Goal: Transaction & Acquisition: Purchase product/service

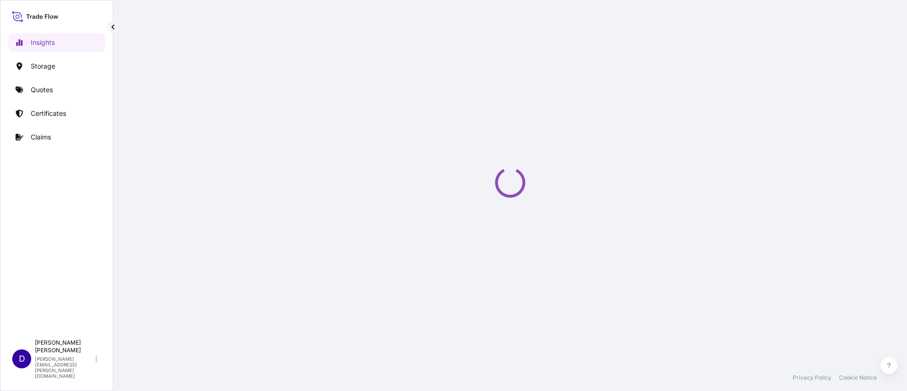
select select "2025"
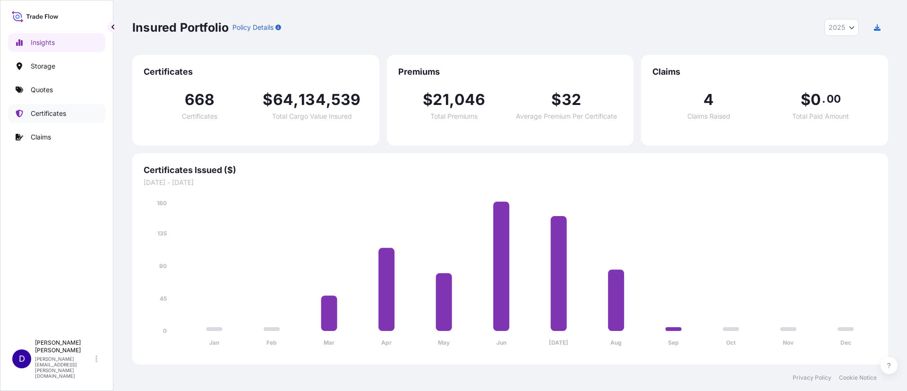
click at [71, 116] on link "Certificates" at bounding box center [56, 113] width 97 height 19
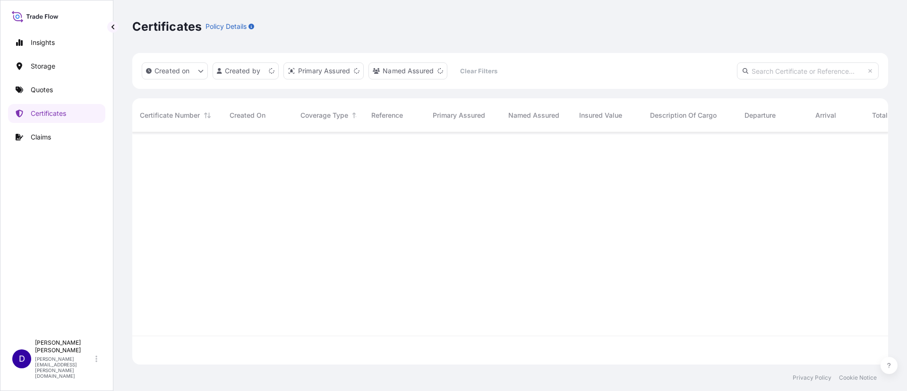
scroll to position [226, 745]
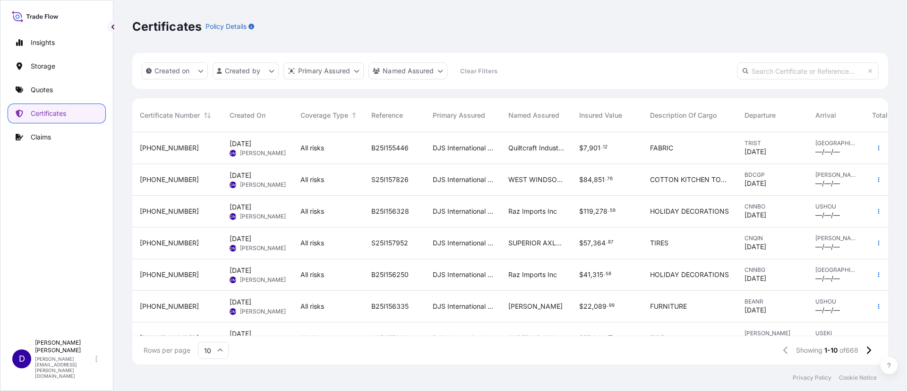
click at [42, 81] on link "Quotes" at bounding box center [56, 89] width 97 height 19
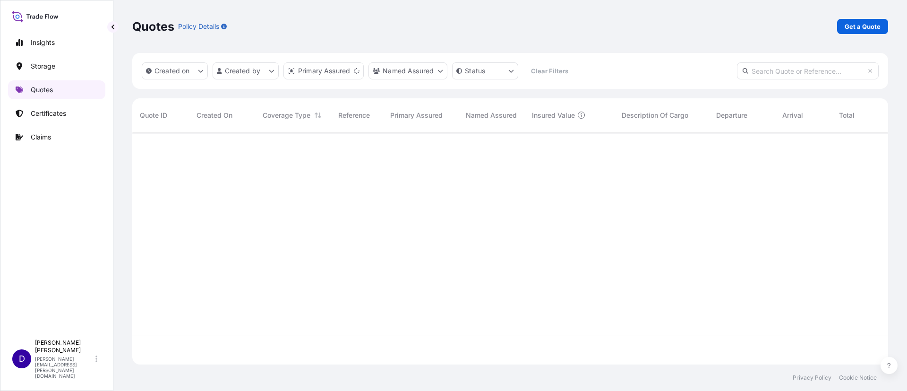
scroll to position [226, 745]
click at [854, 20] on link "Get a Quote" at bounding box center [862, 26] width 51 height 15
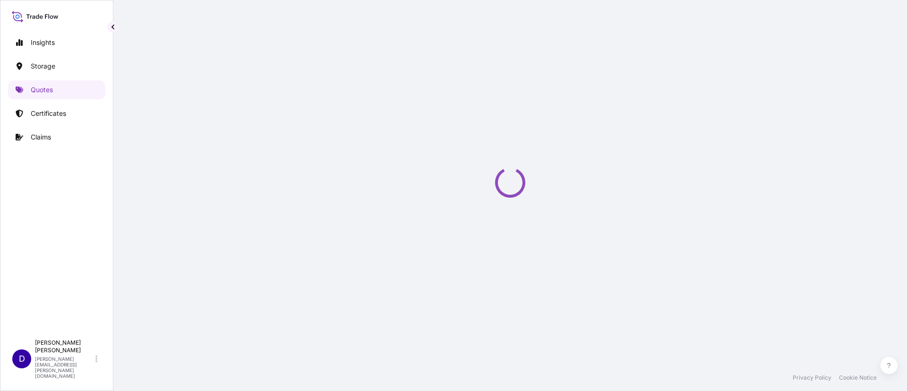
scroll to position [15, 0]
select select "Water"
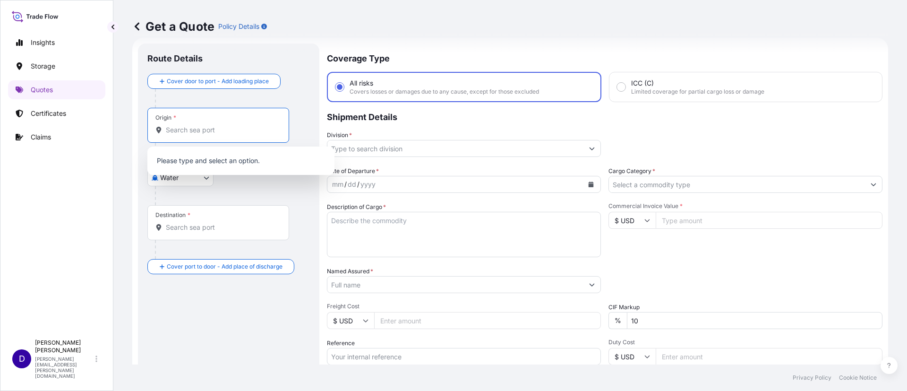
click at [179, 129] on input "Origin *" at bounding box center [222, 129] width 112 height 9
type input "k"
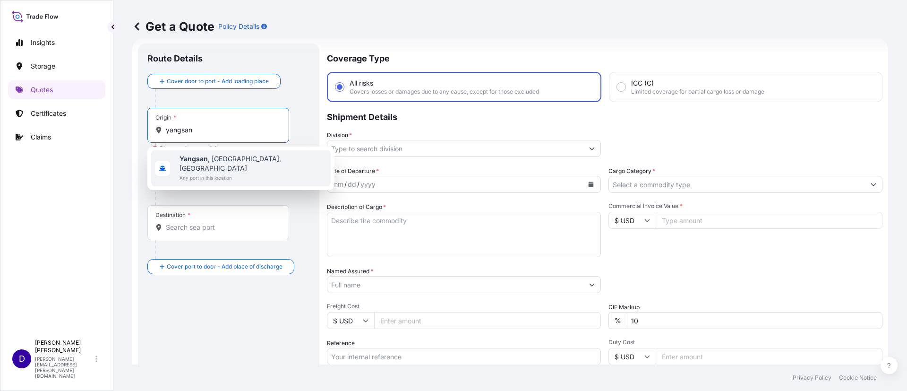
click at [262, 158] on span "[GEOGRAPHIC_DATA] , [GEOGRAPHIC_DATA], [GEOGRAPHIC_DATA]" at bounding box center [253, 163] width 147 height 19
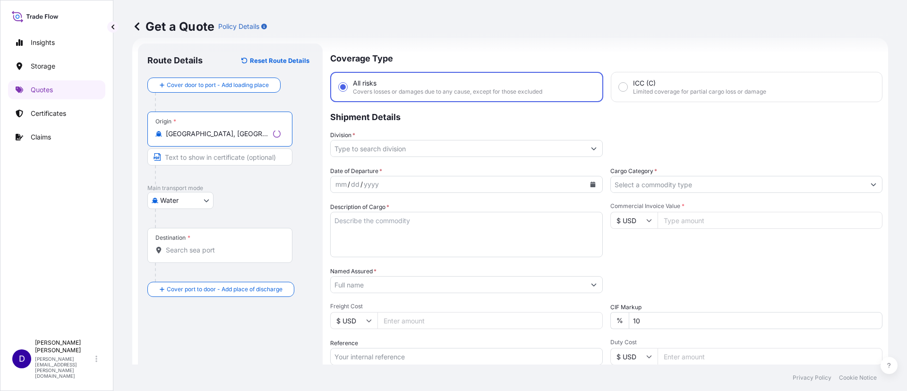
type input "[GEOGRAPHIC_DATA], [GEOGRAPHIC_DATA], [GEOGRAPHIC_DATA]"
click at [181, 255] on div "Destination *" at bounding box center [219, 245] width 145 height 35
click at [181, 255] on input "Destination *" at bounding box center [223, 249] width 115 height 9
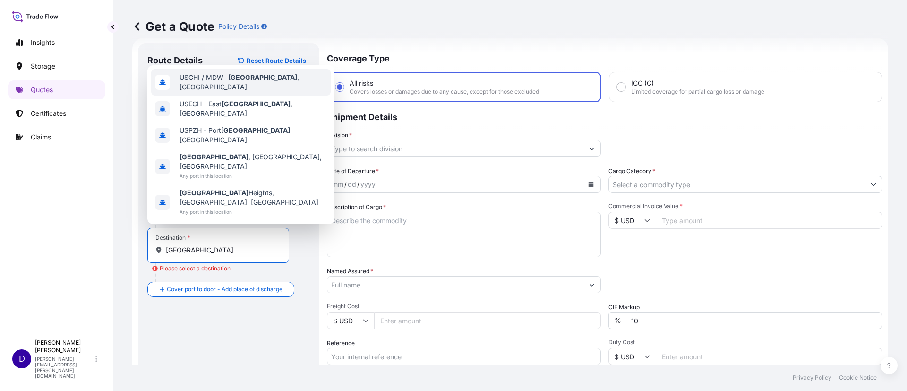
click at [206, 92] on span "USCHI / MDW - [GEOGRAPHIC_DATA] , [GEOGRAPHIC_DATA]" at bounding box center [253, 82] width 147 height 19
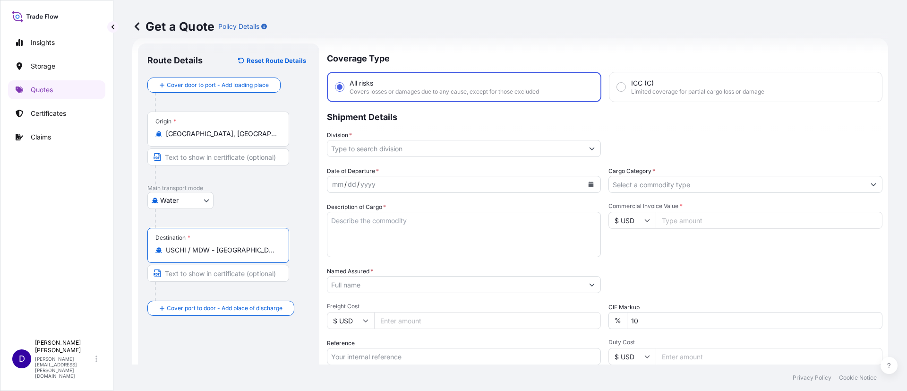
type input "USCHI / MDW - [GEOGRAPHIC_DATA], [GEOGRAPHIC_DATA]"
click at [429, 145] on input "Division *" at bounding box center [455, 148] width 256 height 17
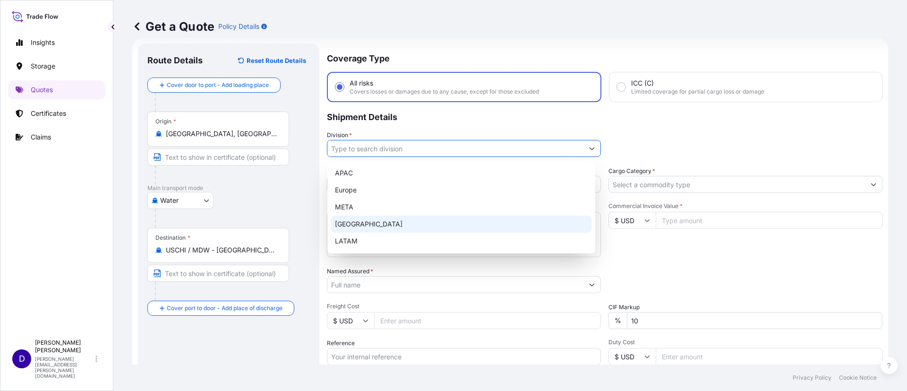
click at [356, 216] on div "[GEOGRAPHIC_DATA]" at bounding box center [461, 223] width 260 height 17
type input "[GEOGRAPHIC_DATA]"
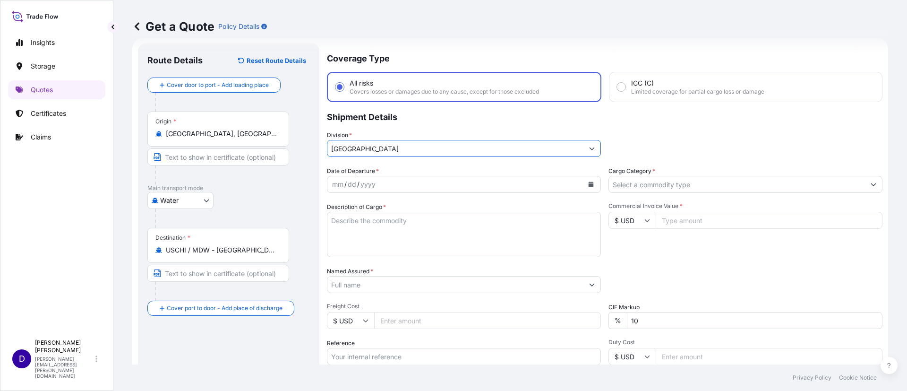
click at [589, 182] on icon "Calendar" at bounding box center [591, 184] width 5 height 6
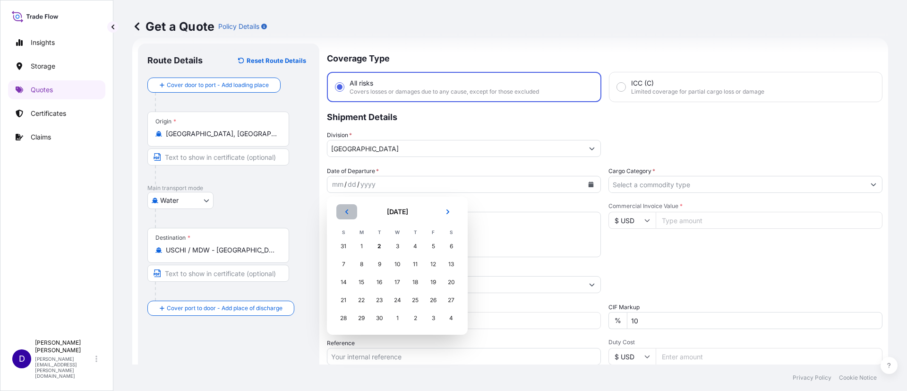
click at [343, 212] on button "Previous" at bounding box center [346, 211] width 21 height 15
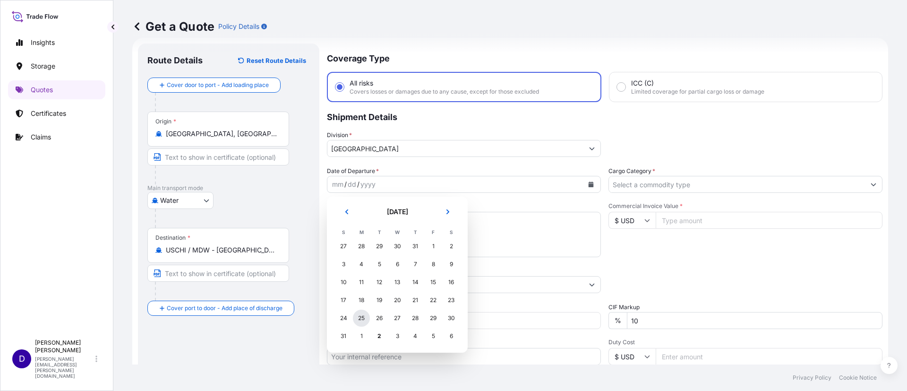
click at [357, 315] on div "25" at bounding box center [361, 317] width 17 height 17
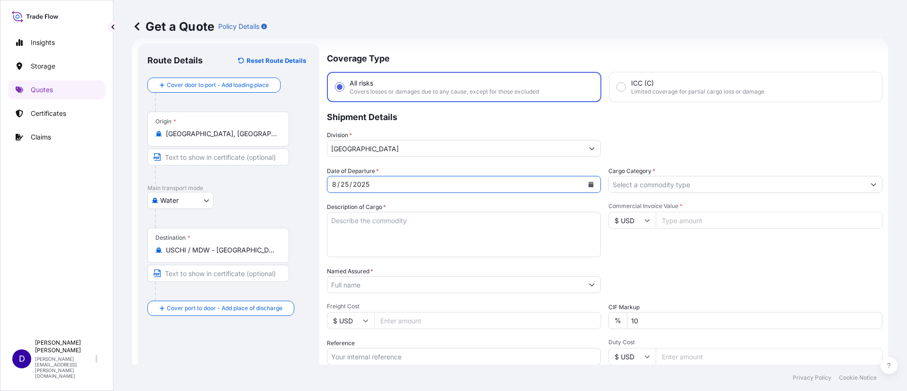
click at [641, 184] on input "Cargo Category *" at bounding box center [737, 184] width 256 height 17
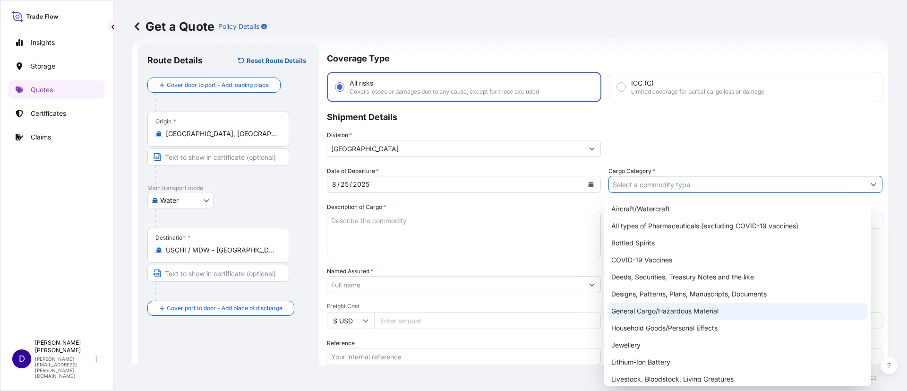
click at [646, 308] on div "General Cargo/Hazardous Material" at bounding box center [738, 310] width 260 height 17
type input "General Cargo/Hazardous Material"
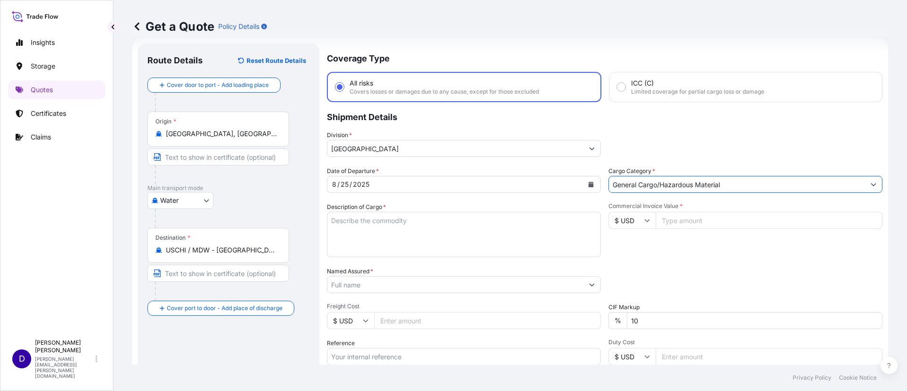
click at [446, 236] on textarea "Description of Cargo *" at bounding box center [464, 234] width 274 height 45
type textarea "s"
type textarea "SOLID TIRES"
click at [670, 226] on input "Commercial Invoice Value *" at bounding box center [769, 220] width 227 height 17
type input "64236.00"
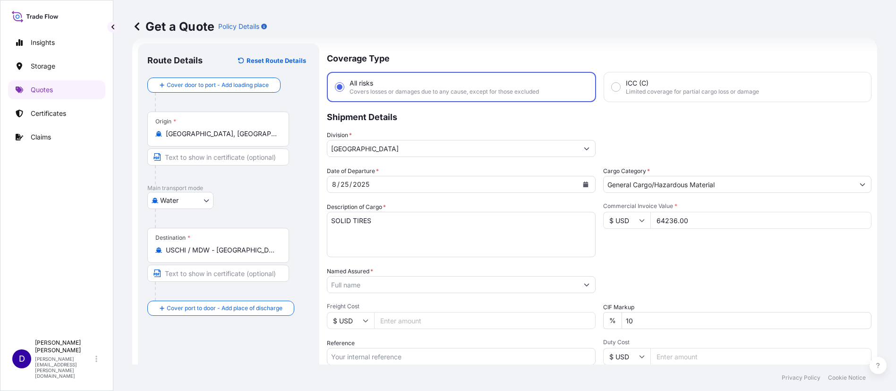
click at [452, 288] on input "Named Assured *" at bounding box center [452, 284] width 251 height 17
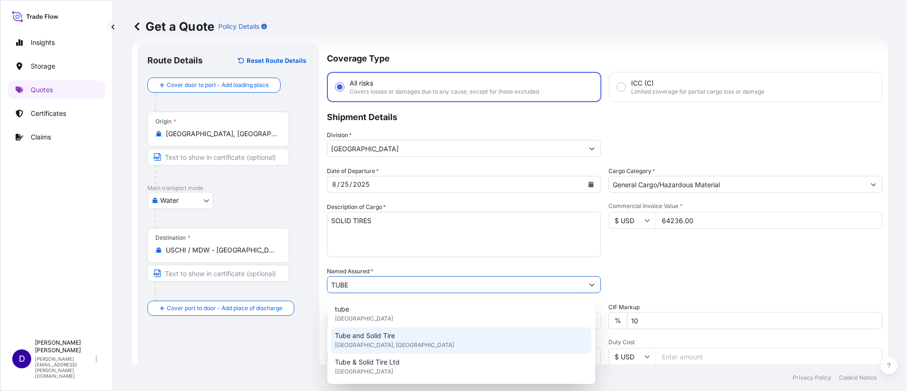
click at [377, 332] on span "Tube and Solid Tire" at bounding box center [365, 335] width 60 height 9
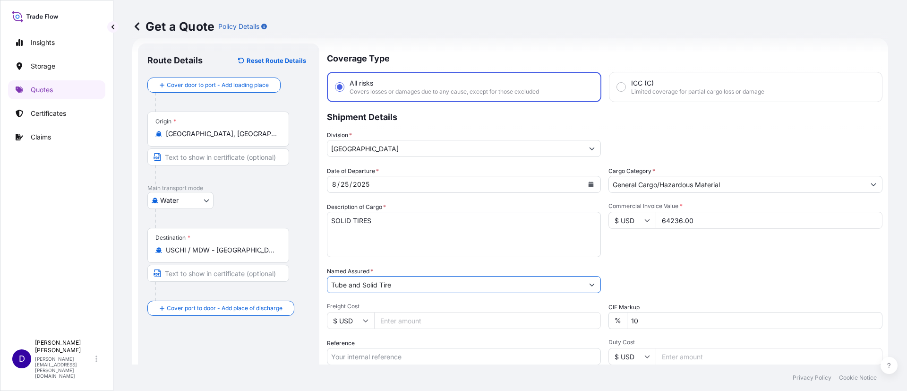
type input "Tube and Solid Tire"
click at [406, 318] on input "Freight Cost" at bounding box center [487, 320] width 227 height 17
type input "5500"
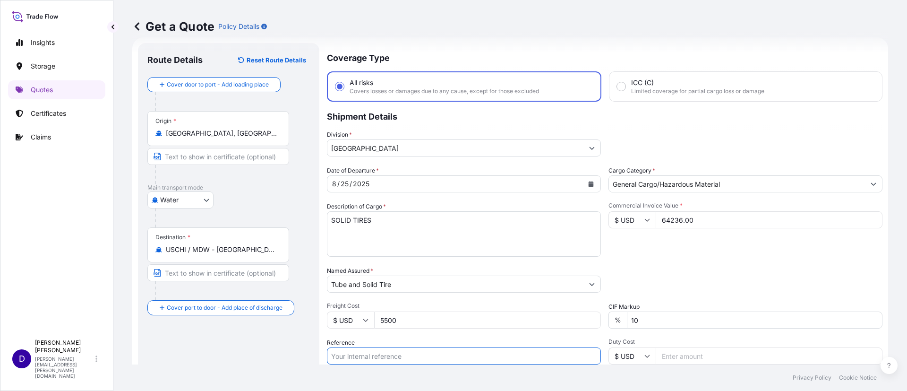
paste input "B25I155738"
type input "B25I155738"
click at [669, 351] on input "Duty Cost" at bounding box center [769, 355] width 227 height 17
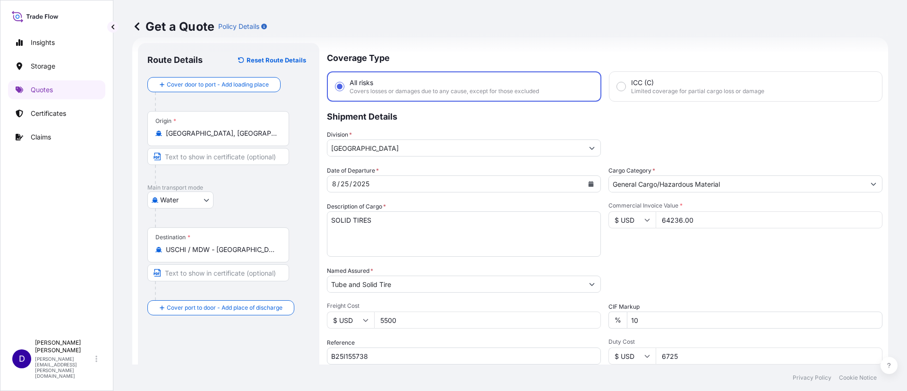
scroll to position [128, 0]
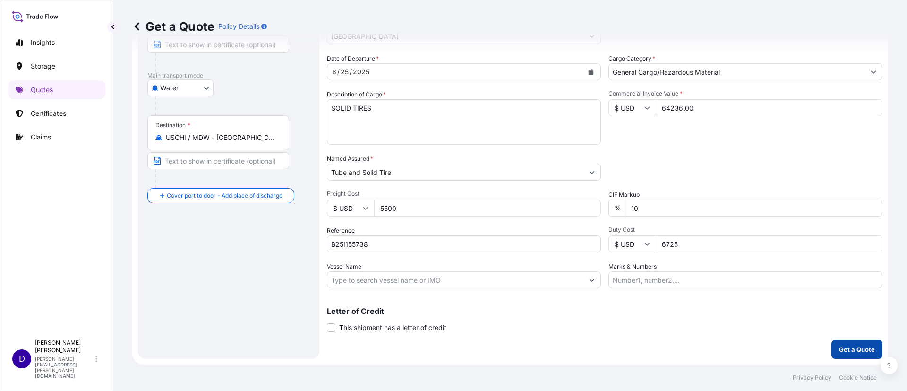
type input "6725"
click at [846, 342] on button "Get a Quote" at bounding box center [857, 349] width 51 height 19
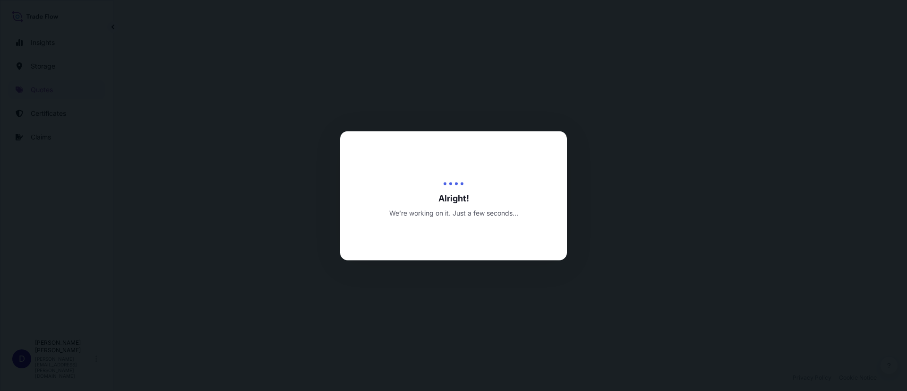
select select "Water"
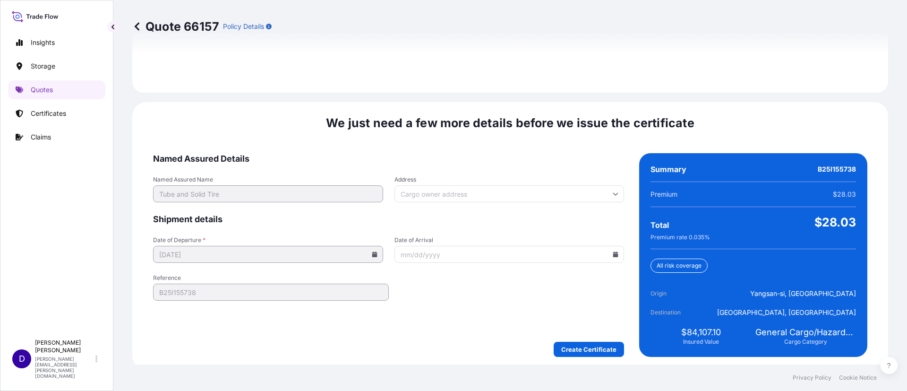
scroll to position [1400, 0]
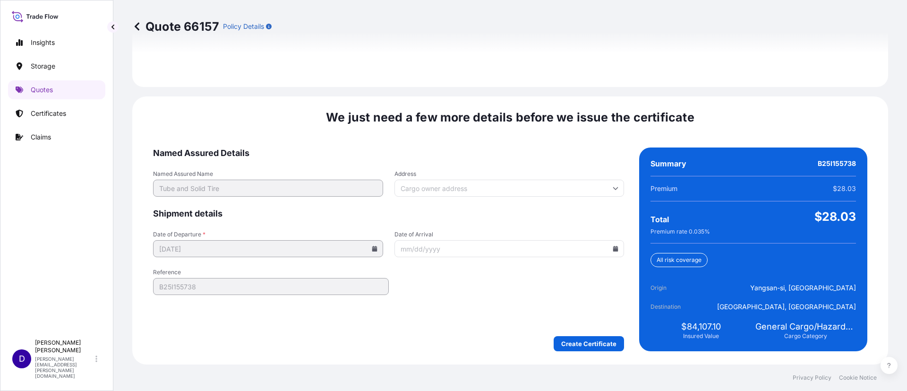
click at [571, 335] on form "Named Assured Details Named Assured Name Tube and Solid Tire Address Shipment d…" at bounding box center [388, 249] width 471 height 204
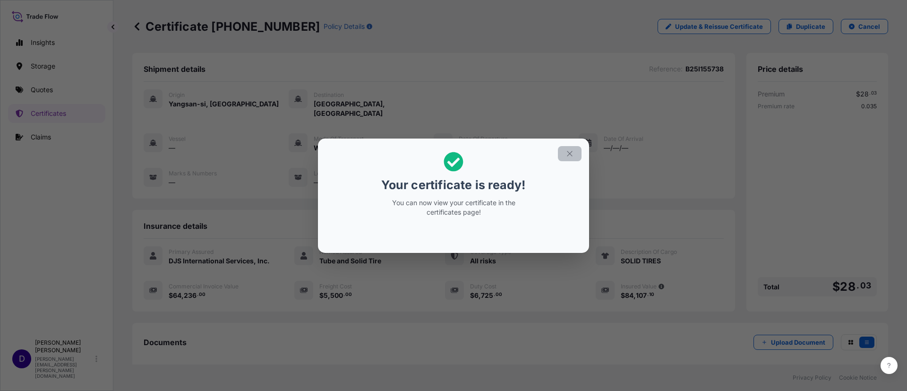
click at [568, 148] on button "button" at bounding box center [570, 153] width 24 height 15
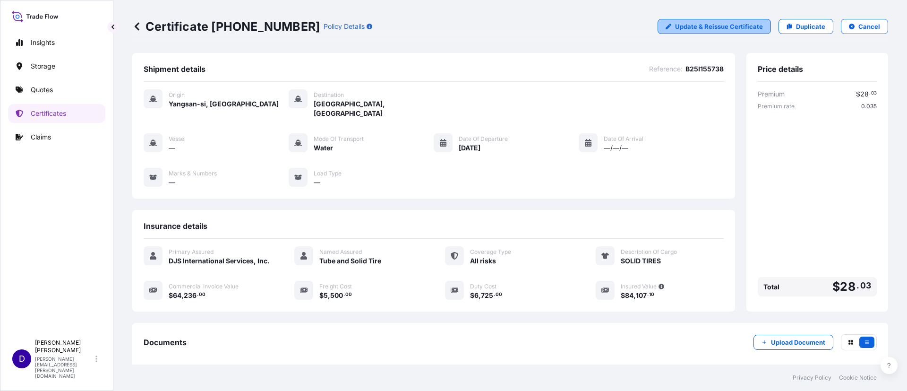
click at [747, 29] on p "Update & Reissue Certificate" at bounding box center [719, 26] width 88 height 9
select select "Water"
select select "32032"
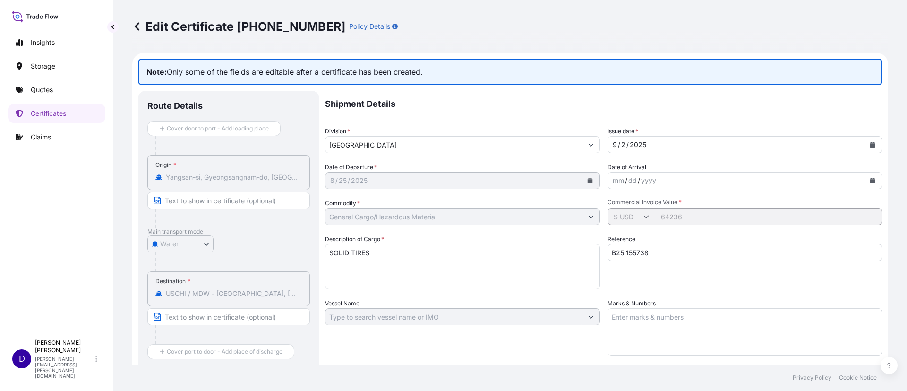
click at [129, 29] on div "Edit Certificate [PHONE_NUMBER] Policy Details Note: Only some of the fields ar…" at bounding box center [510, 182] width 794 height 364
click at [138, 22] on icon at bounding box center [136, 26] width 9 height 9
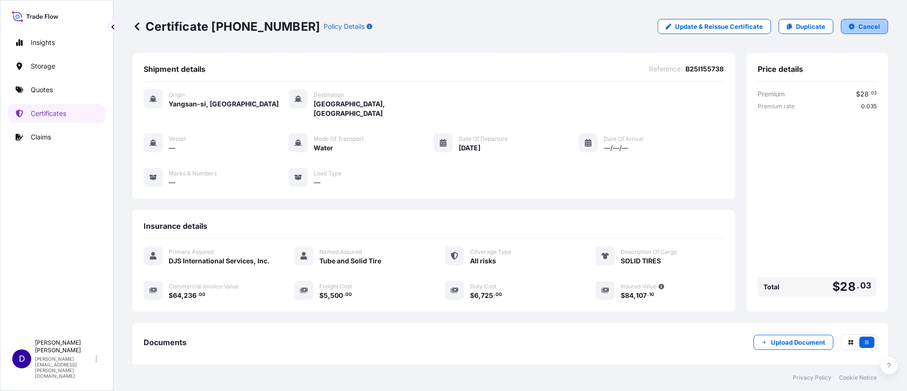
click at [853, 32] on button "Cancel" at bounding box center [864, 26] width 47 height 15
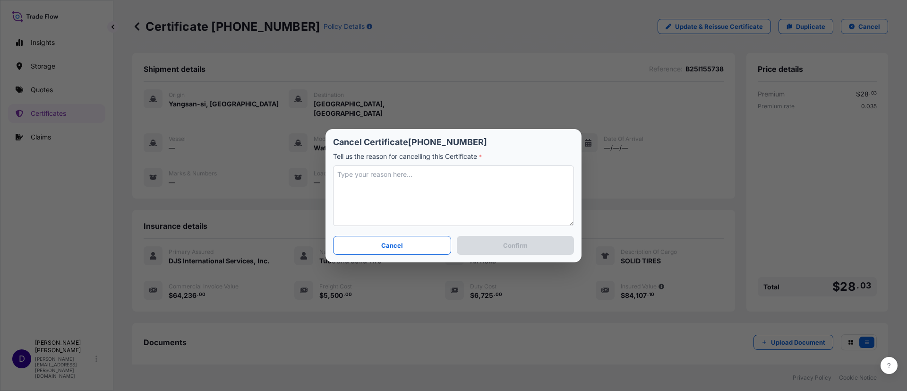
click at [489, 195] on textarea at bounding box center [453, 195] width 241 height 60
type textarea "n"
type textarea "Need to update figures"
click at [507, 242] on p "Confirm" at bounding box center [515, 244] width 25 height 9
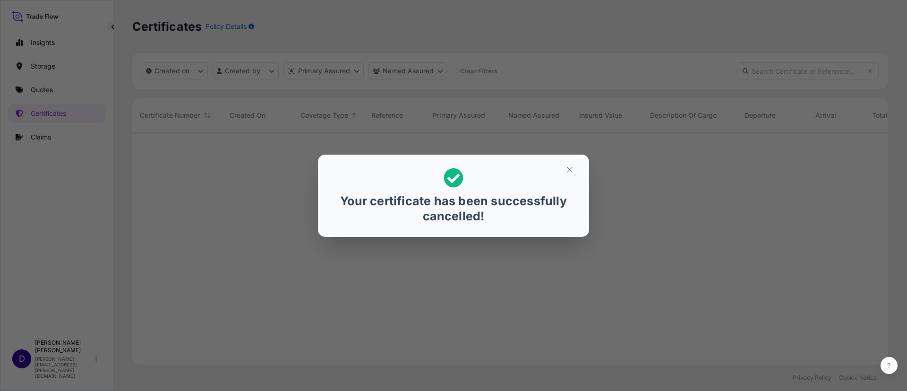
scroll to position [226, 745]
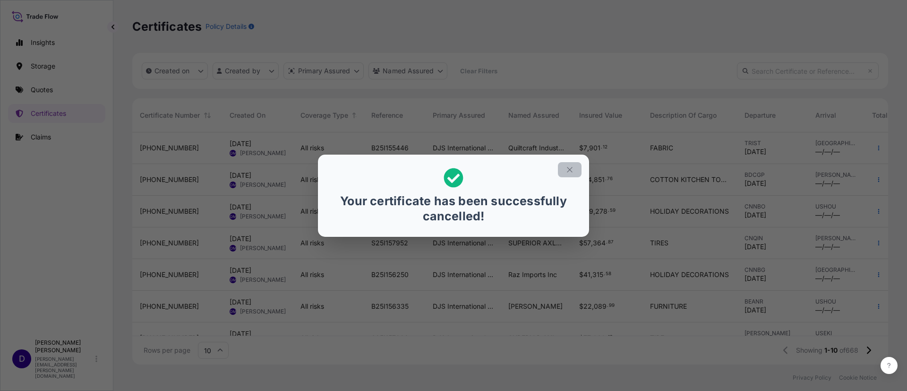
click at [564, 171] on button "button" at bounding box center [570, 169] width 24 height 15
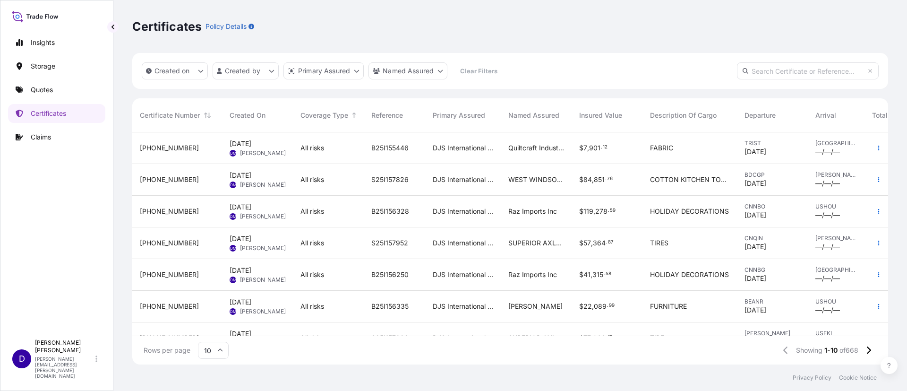
click at [47, 91] on p "Quotes" at bounding box center [42, 89] width 22 height 9
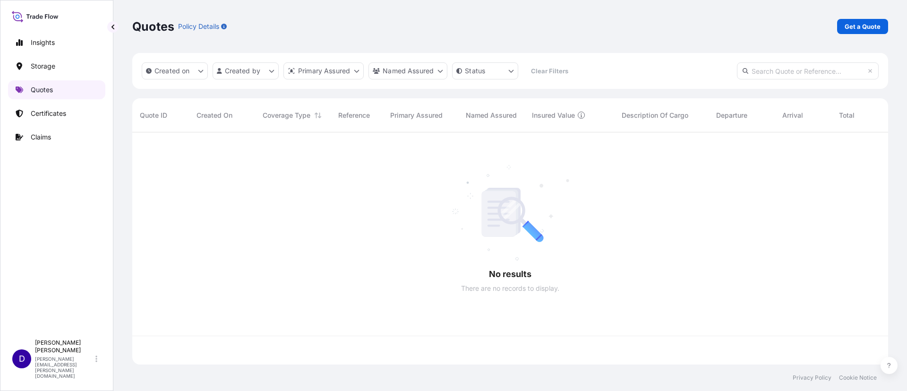
scroll to position [226, 745]
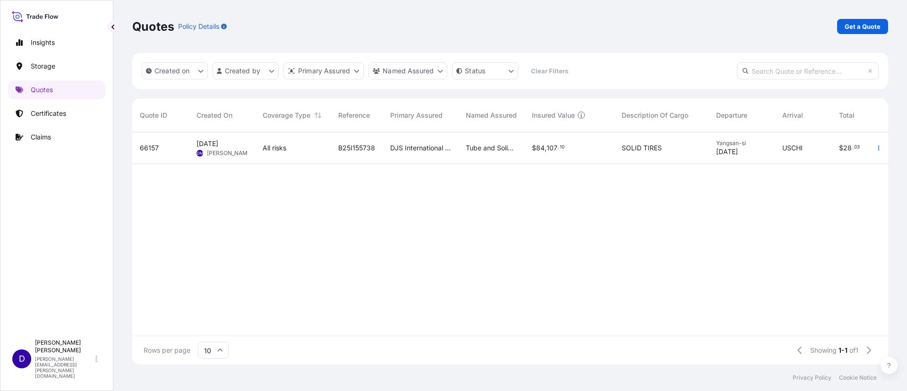
click at [376, 142] on div "B25I155738" at bounding box center [357, 148] width 52 height 32
select select "Water"
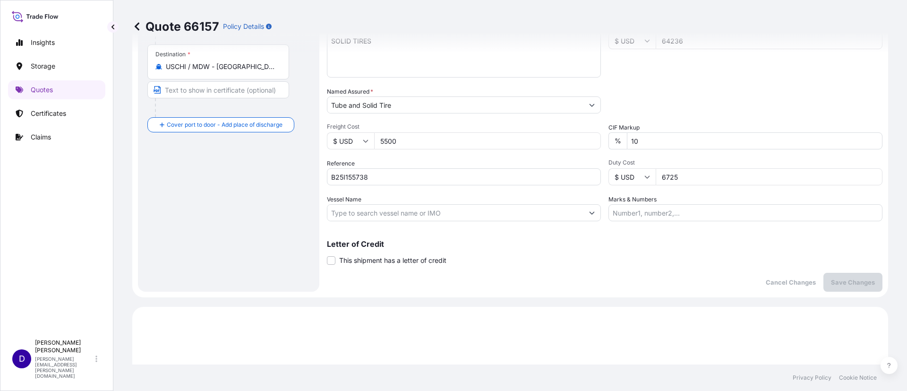
scroll to position [188, 0]
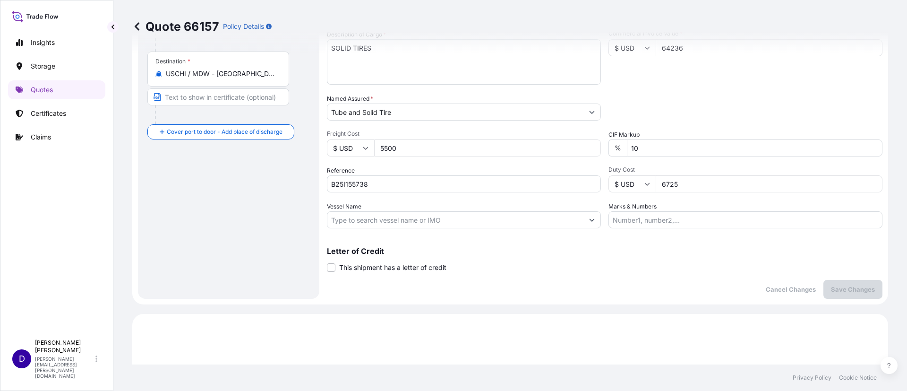
click at [682, 185] on input "6725" at bounding box center [769, 183] width 227 height 17
type input "6726.41"
click at [840, 280] on button "Save Changes" at bounding box center [853, 289] width 59 height 19
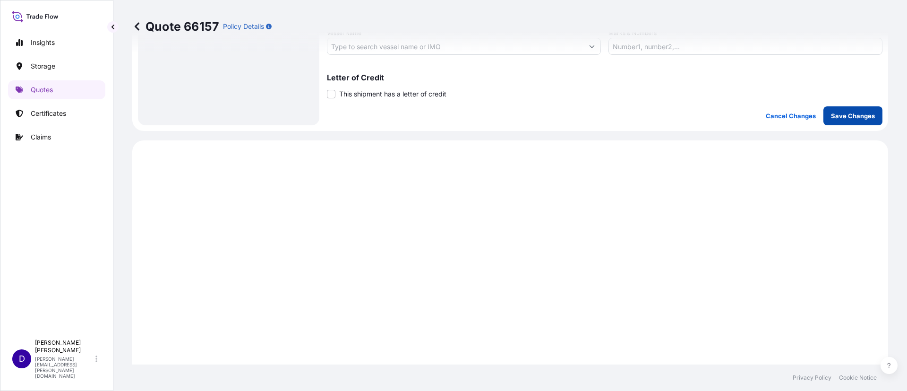
scroll to position [454, 0]
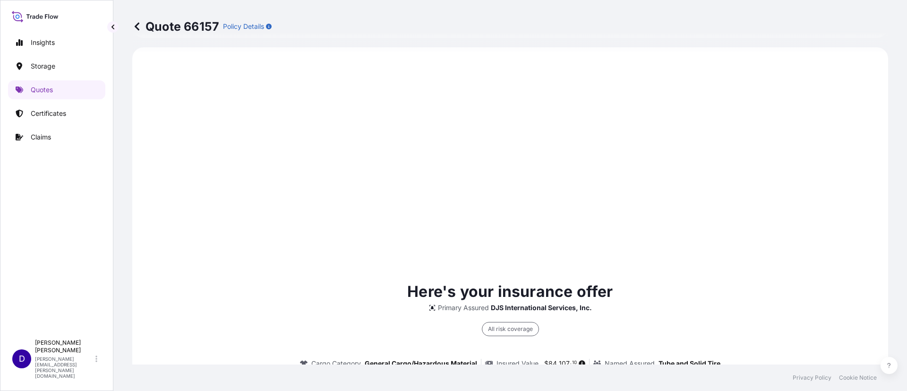
select select "Water"
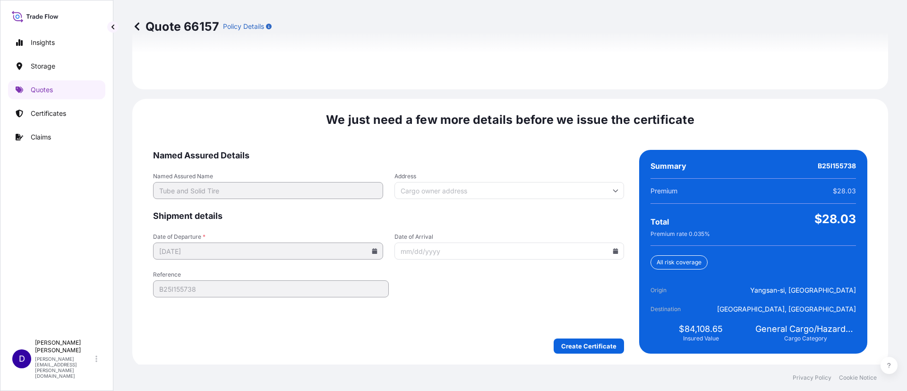
scroll to position [1400, 0]
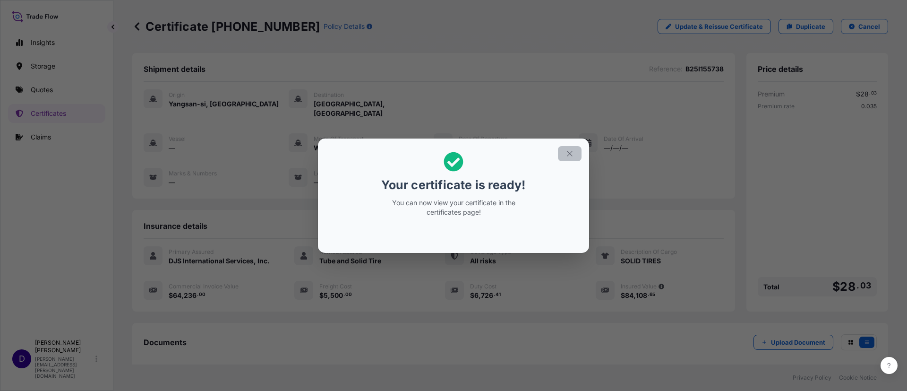
click at [565, 153] on button "button" at bounding box center [570, 153] width 24 height 15
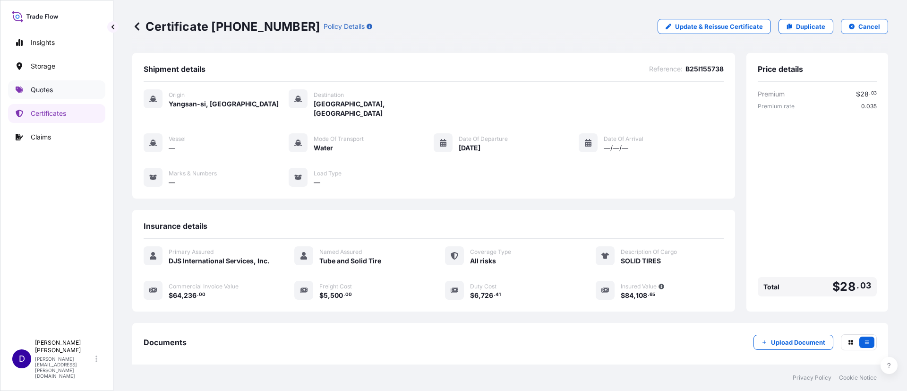
click at [40, 82] on link "Quotes" at bounding box center [56, 89] width 97 height 19
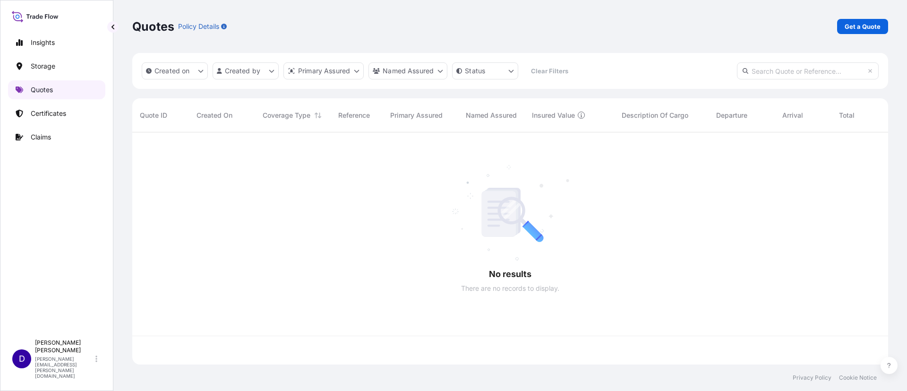
scroll to position [226, 745]
click at [858, 20] on link "Get a Quote" at bounding box center [862, 26] width 51 height 15
select select "Water"
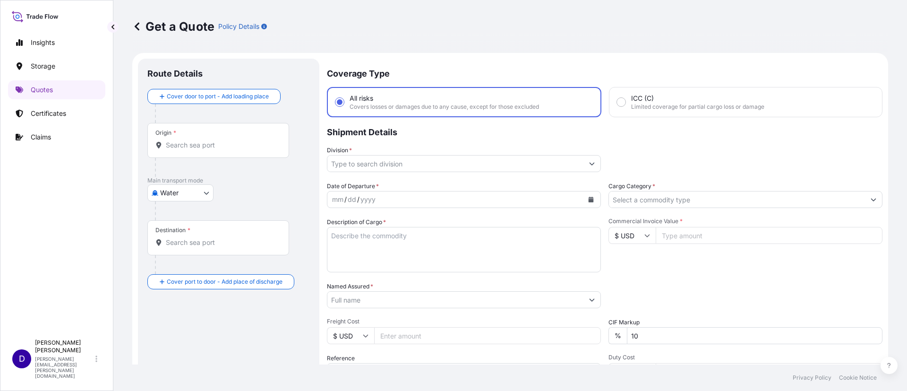
scroll to position [15, 0]
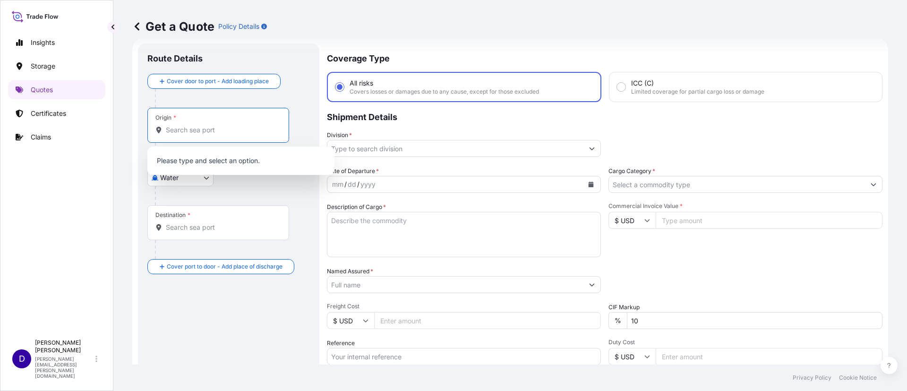
click at [236, 130] on input "Origin *" at bounding box center [222, 129] width 112 height 9
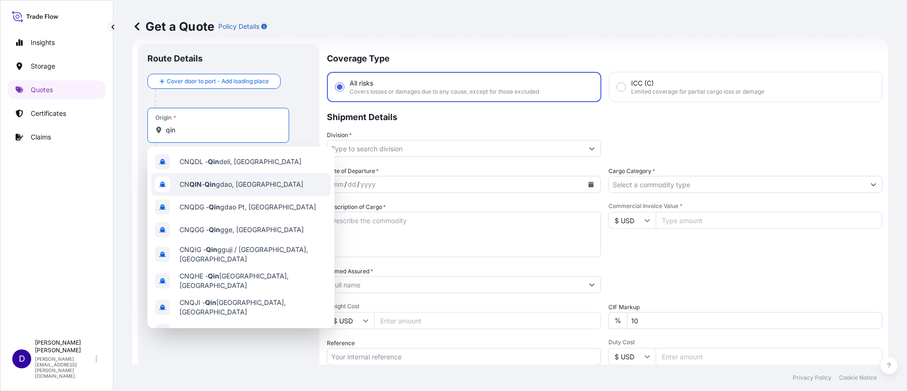
click at [256, 180] on span "CN QIN - [PERSON_NAME], [GEOGRAPHIC_DATA]" at bounding box center [242, 184] width 124 height 9
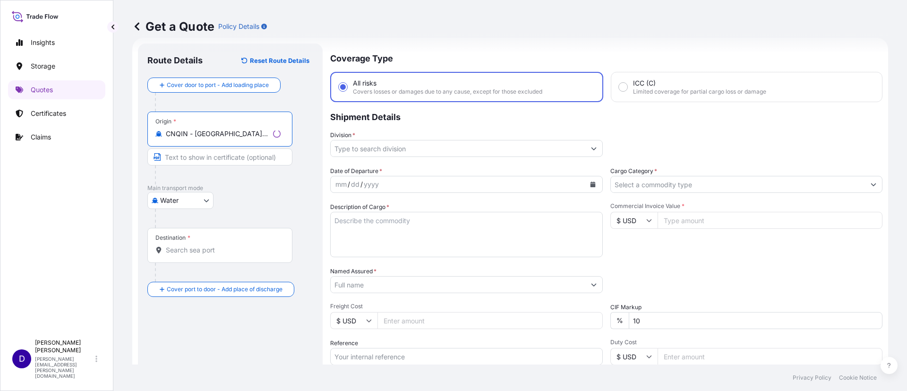
type input "CNQIN - [GEOGRAPHIC_DATA], [GEOGRAPHIC_DATA]"
click at [205, 242] on div "Destination *" at bounding box center [219, 245] width 145 height 35
click at [205, 245] on input "Destination *" at bounding box center [223, 249] width 115 height 9
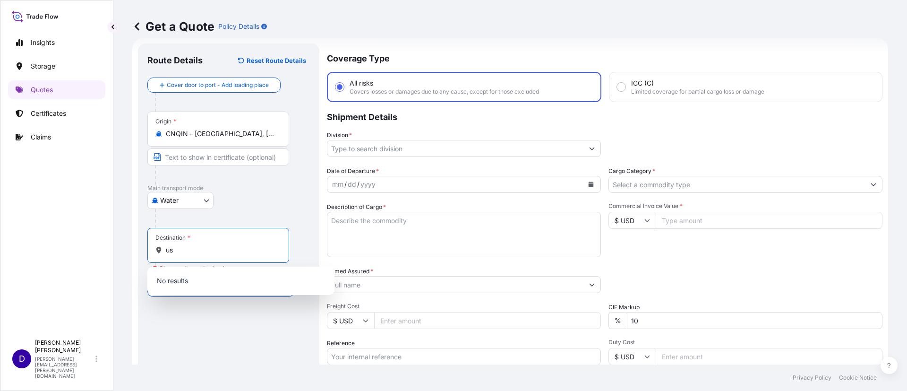
type input "u"
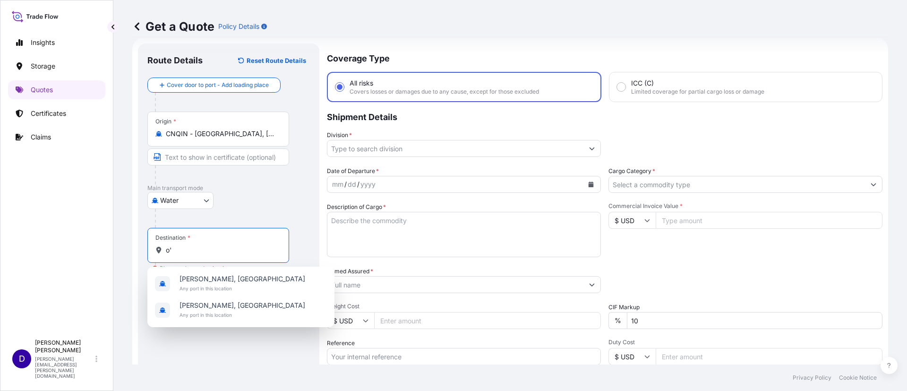
type input "o"
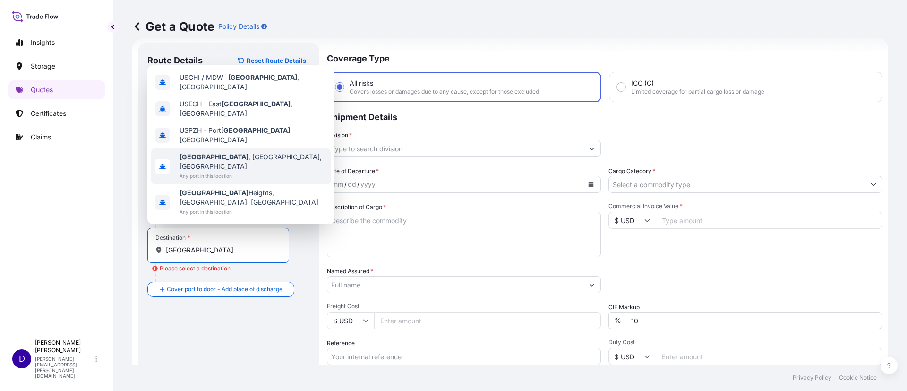
click at [224, 171] on span "[GEOGRAPHIC_DATA] , [GEOGRAPHIC_DATA], [GEOGRAPHIC_DATA]" at bounding box center [253, 161] width 147 height 19
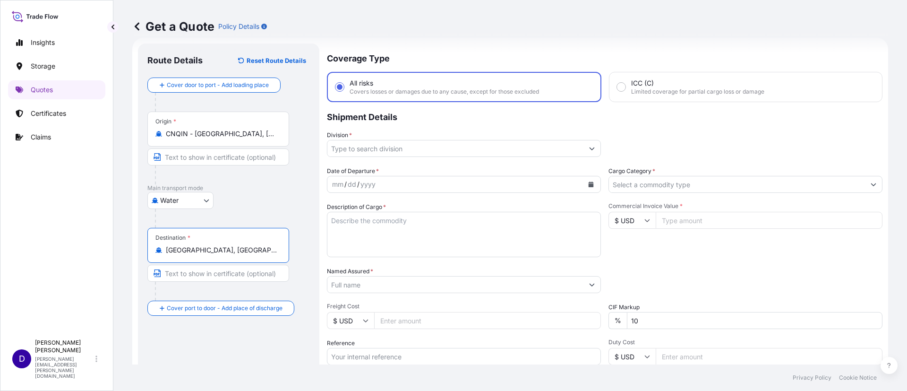
type input "[GEOGRAPHIC_DATA], [GEOGRAPHIC_DATA], [GEOGRAPHIC_DATA]"
click at [380, 154] on input "Division *" at bounding box center [455, 148] width 256 height 17
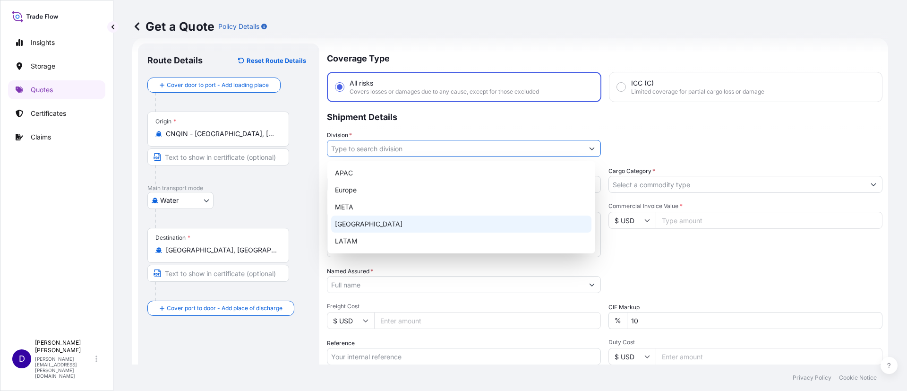
click at [372, 220] on div "[GEOGRAPHIC_DATA]" at bounding box center [461, 223] width 260 height 17
type input "[GEOGRAPHIC_DATA]"
click at [386, 222] on div "[GEOGRAPHIC_DATA]" at bounding box center [461, 223] width 260 height 17
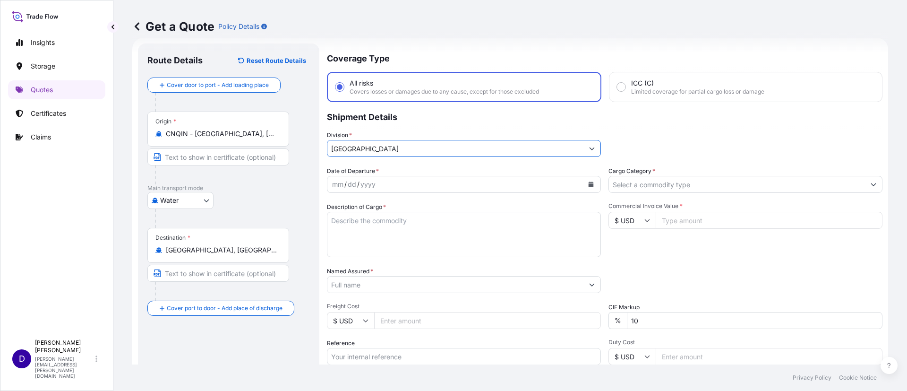
click at [584, 185] on button "Calendar" at bounding box center [591, 184] width 15 height 15
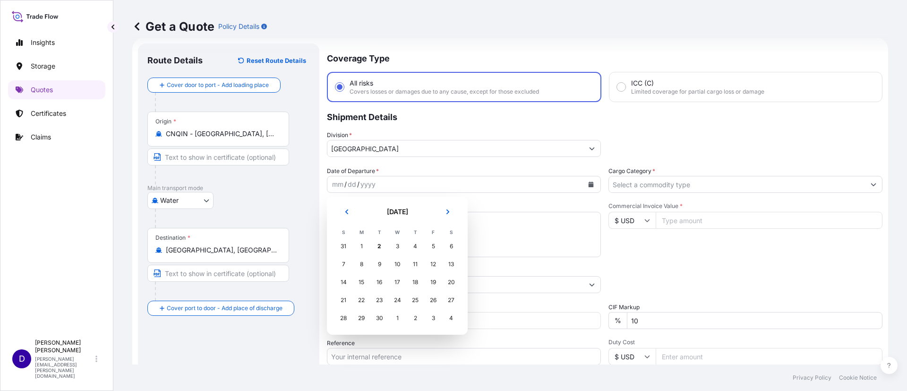
click at [333, 215] on section "[DATE] [DATE] S M T W T F S 31 1 2 3 4 5 6 7 8 9 10 11 12 13 14 15 16 17 18 19 …" at bounding box center [397, 266] width 141 height 138
click at [339, 213] on button "Previous" at bounding box center [346, 211] width 21 height 15
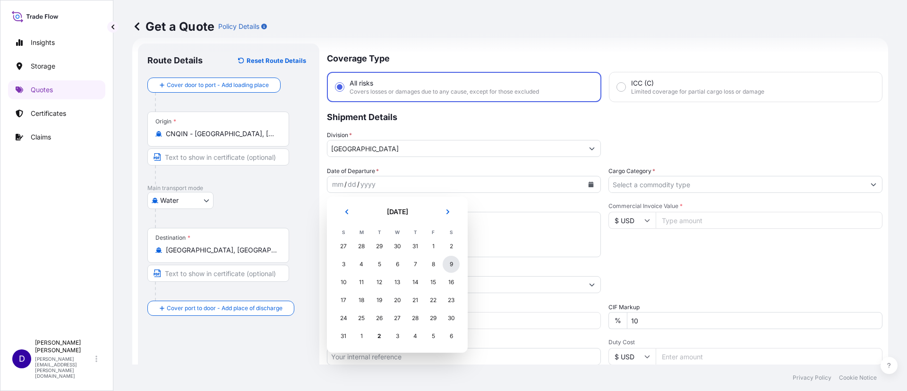
click at [451, 259] on div "9" at bounding box center [451, 264] width 17 height 17
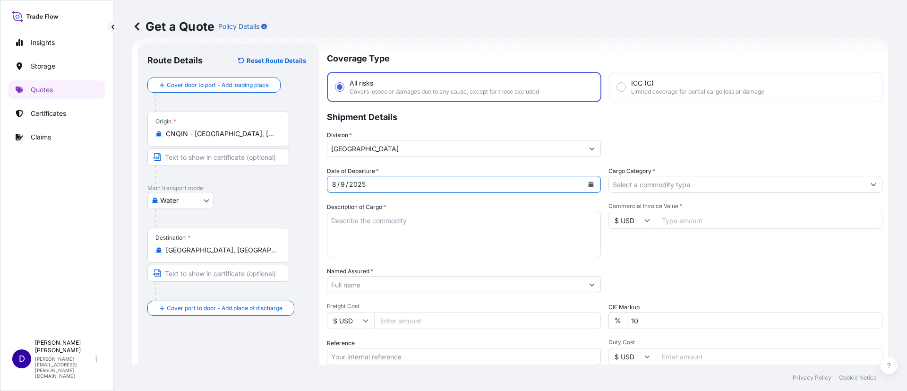
click at [614, 183] on input "Cargo Category *" at bounding box center [737, 184] width 256 height 17
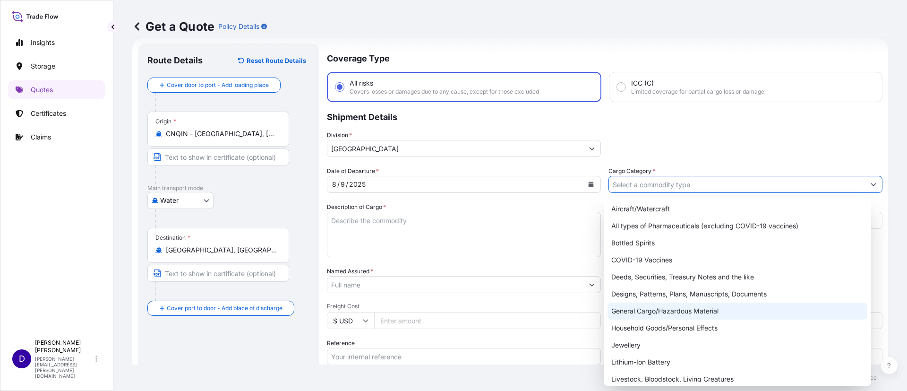
click at [667, 306] on div "General Cargo/Hazardous Material" at bounding box center [738, 310] width 260 height 17
type input "General Cargo/Hazardous Material"
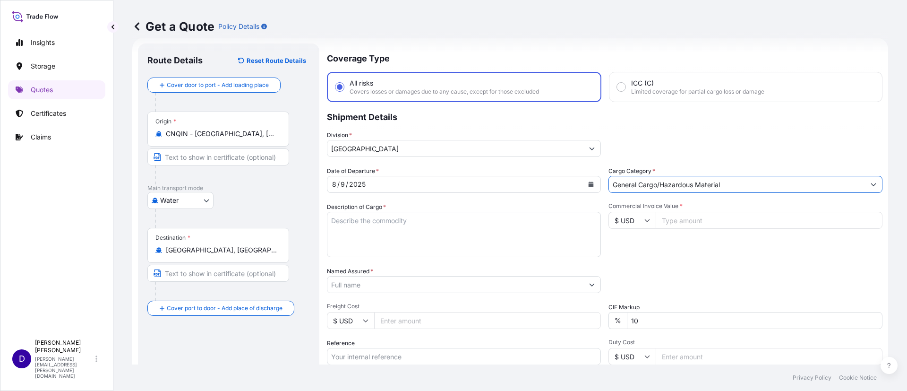
click at [436, 237] on textarea "Description of Cargo *" at bounding box center [464, 234] width 274 height 45
type textarea "d"
type textarea "DISC BLANK 21 INCH"
type input "159.00"
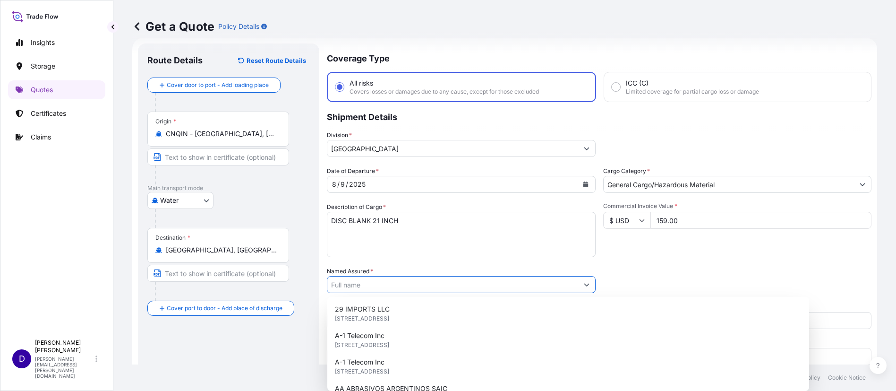
click at [393, 278] on input "Named Assured *" at bounding box center [452, 284] width 251 height 17
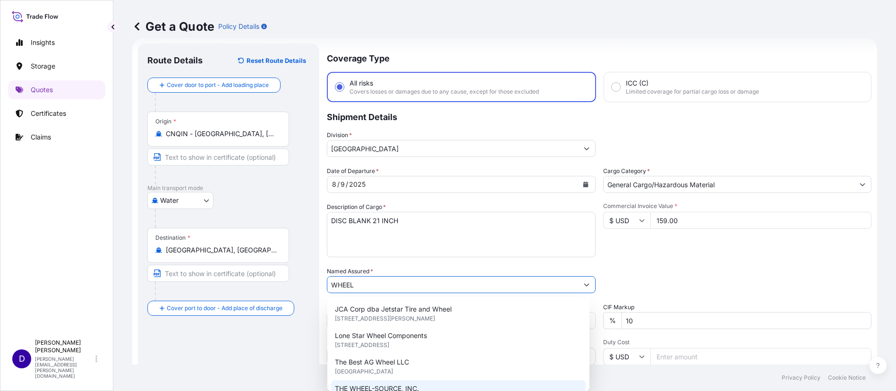
click at [386, 382] on div "THE WHEEL-SOURCE, INC. [STREET_ADDRESS]" at bounding box center [458, 393] width 255 height 26
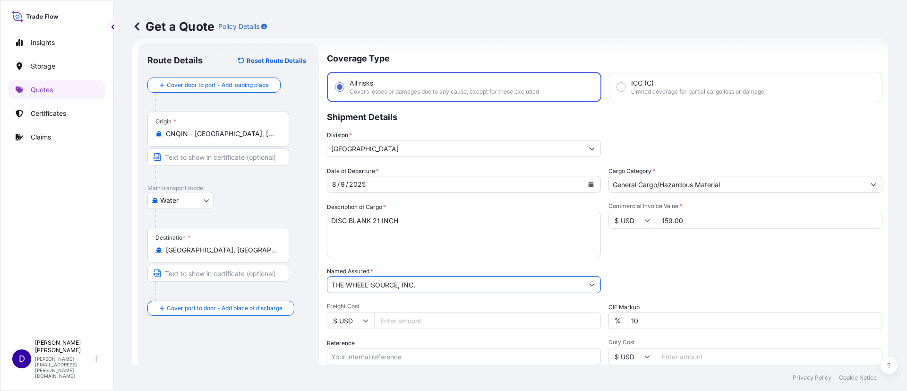
type input "THE WHEEL-SOURCE, INC."
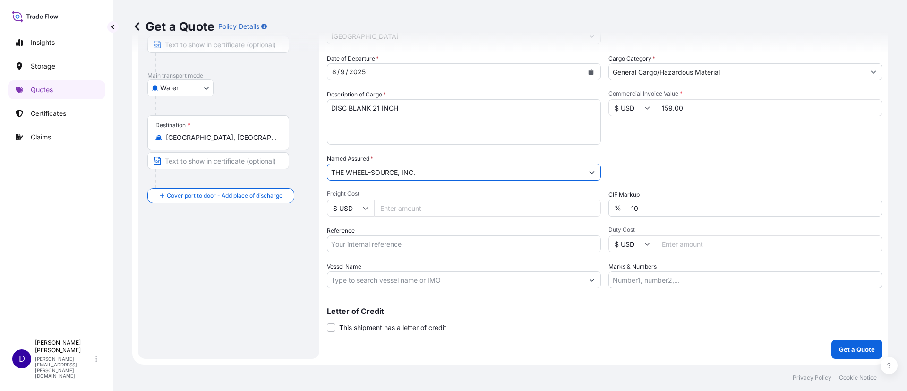
scroll to position [5, 0]
type input "1825"
paste input "S25I158530"
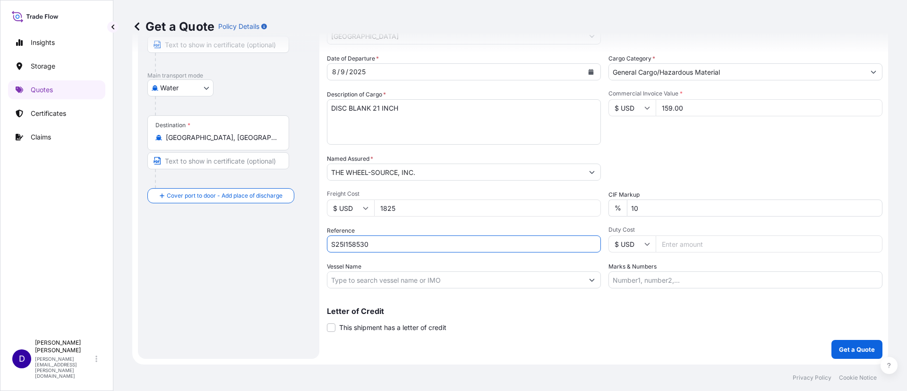
type input "S25I158530"
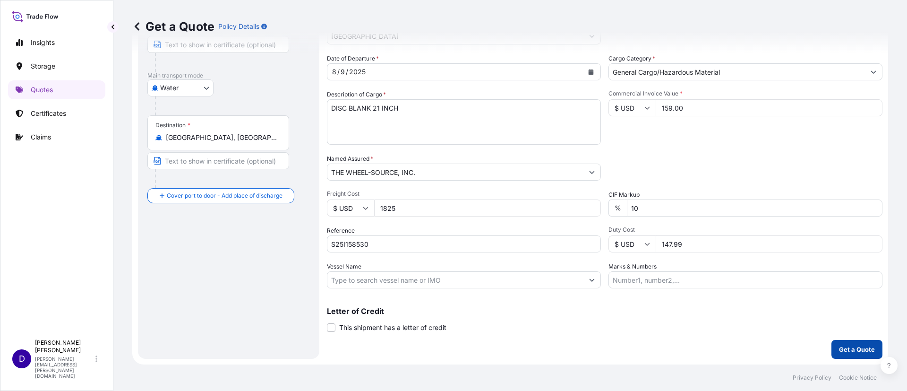
type input "147.99"
click at [839, 351] on p "Get a Quote" at bounding box center [857, 348] width 36 height 9
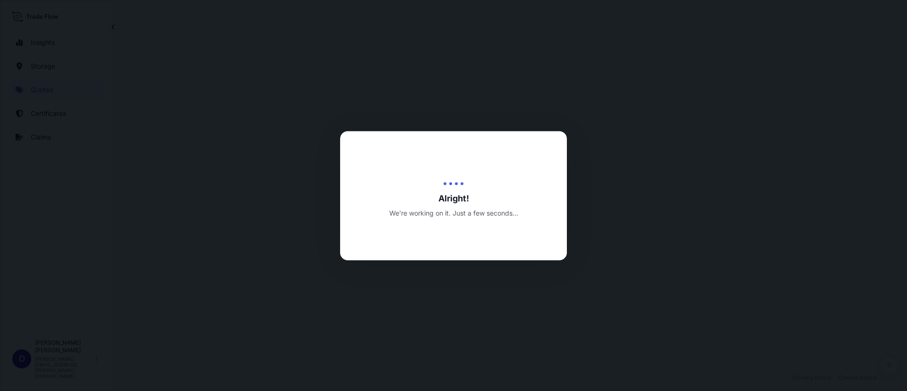
select select "Water"
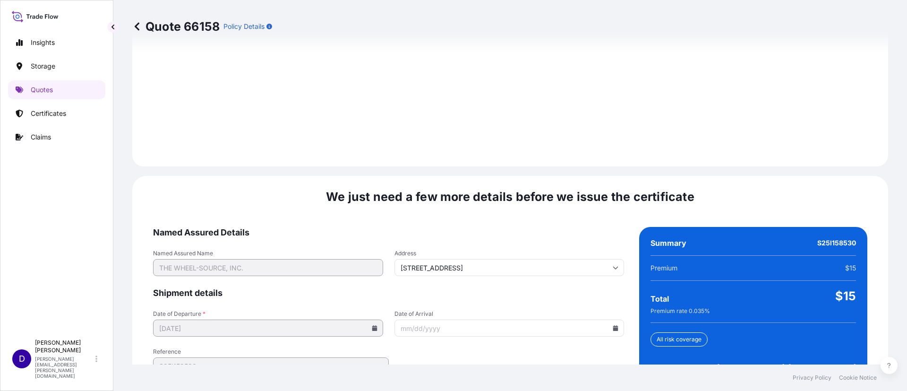
scroll to position [1400, 0]
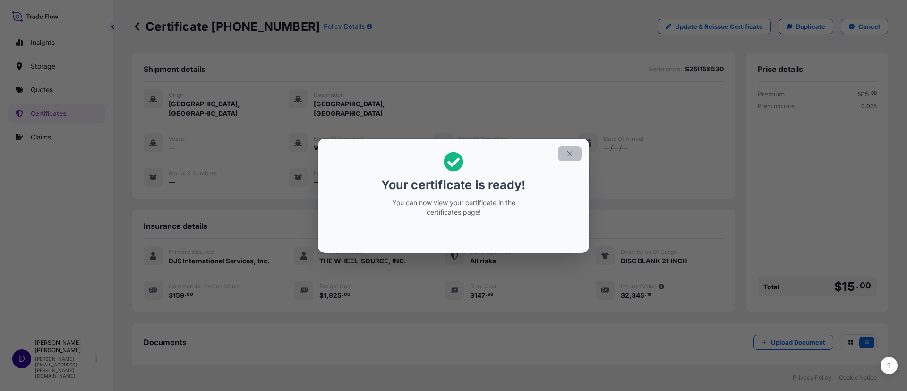
click at [567, 157] on icon "button" at bounding box center [570, 153] width 9 height 9
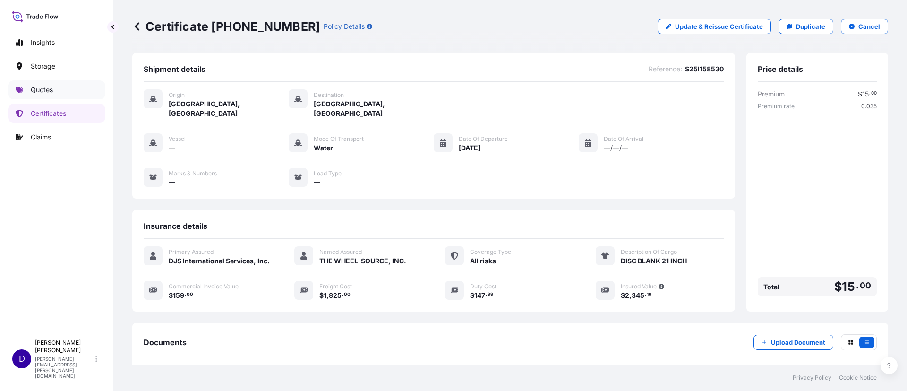
click at [44, 85] on p "Quotes" at bounding box center [42, 89] width 22 height 9
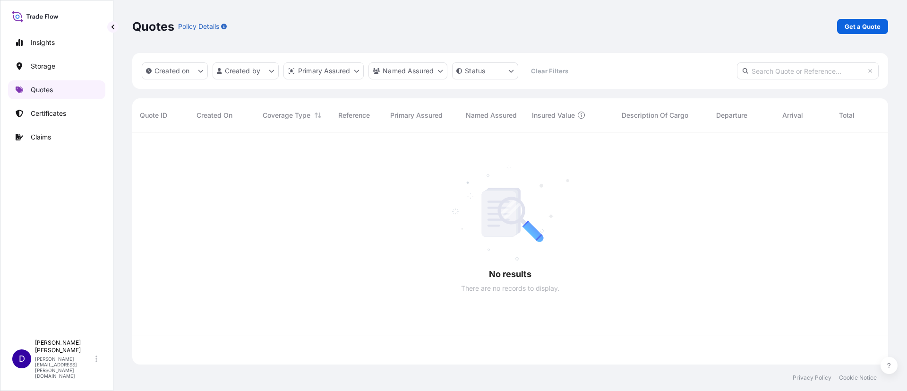
scroll to position [226, 745]
click at [858, 25] on p "Get a Quote" at bounding box center [863, 26] width 36 height 9
select select "Water"
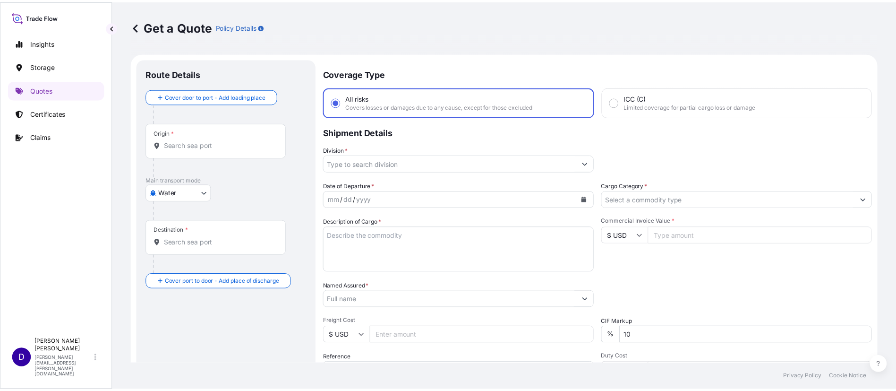
scroll to position [15, 0]
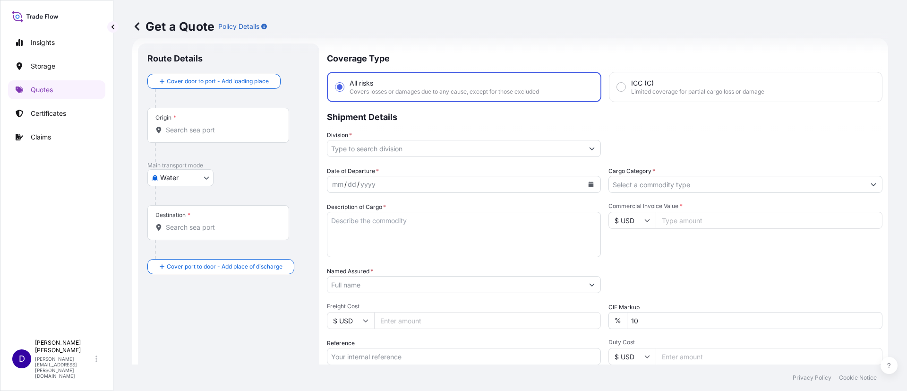
click at [232, 120] on div "Origin *" at bounding box center [218, 125] width 142 height 35
click at [232, 125] on input "Origin *" at bounding box center [222, 129] width 112 height 9
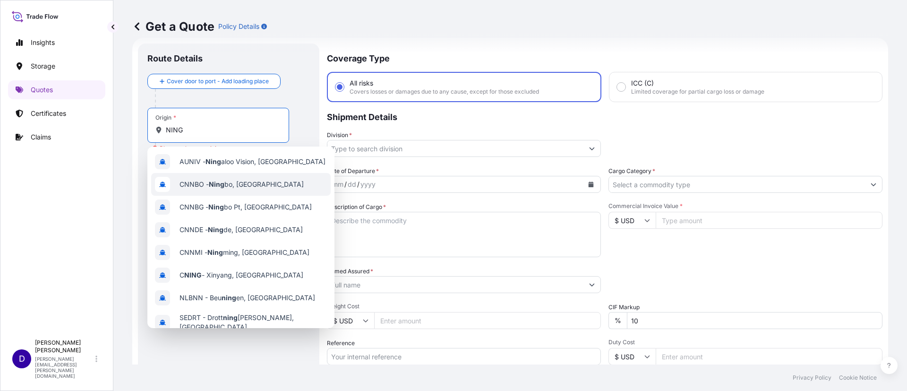
click at [219, 176] on div "CNNBO - [PERSON_NAME], [GEOGRAPHIC_DATA]" at bounding box center [241, 184] width 180 height 23
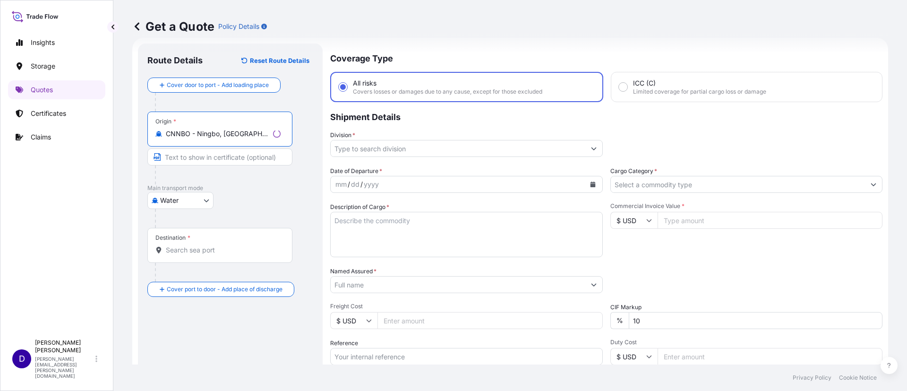
type input "CNNBO - Ningbo, [GEOGRAPHIC_DATA]"
click at [183, 252] on input "Destination *" at bounding box center [223, 249] width 115 height 9
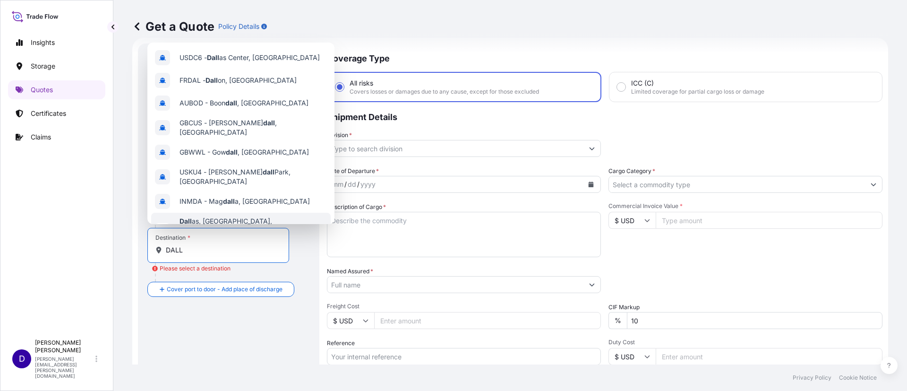
click at [199, 216] on span "Dall as, [GEOGRAPHIC_DATA], [GEOGRAPHIC_DATA]" at bounding box center [253, 225] width 147 height 19
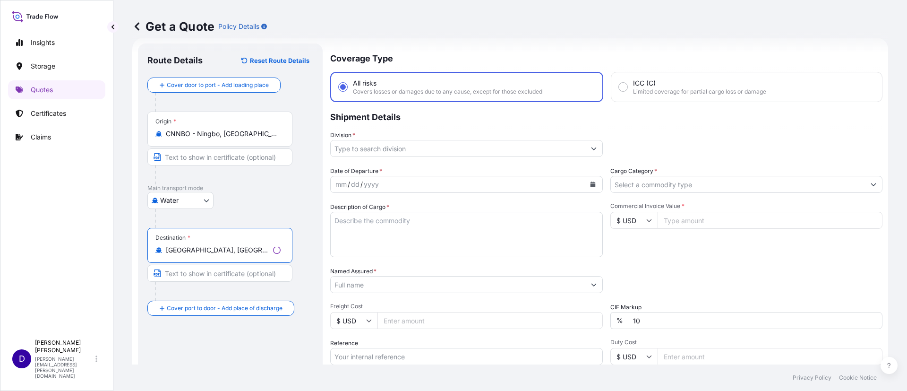
type input "[GEOGRAPHIC_DATA], [GEOGRAPHIC_DATA], [GEOGRAPHIC_DATA]"
click at [350, 153] on input "Division *" at bounding box center [458, 148] width 255 height 17
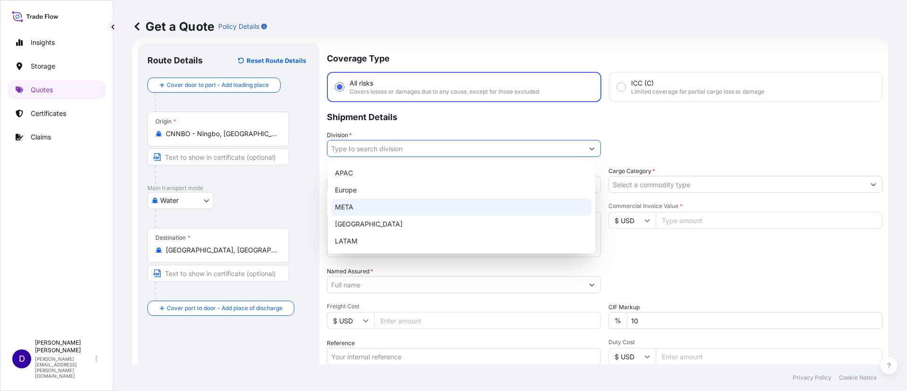
click at [390, 215] on div "META" at bounding box center [461, 206] width 260 height 17
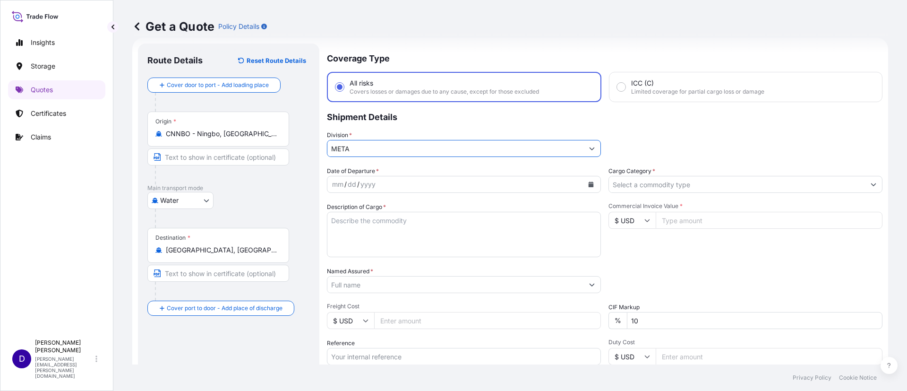
drag, startPoint x: 399, startPoint y: 147, endPoint x: 238, endPoint y: 152, distance: 161.2
click at [238, 152] on form "Route Details Reset Route Details Cover door to port - Add loading place Place …" at bounding box center [510, 257] width 756 height 439
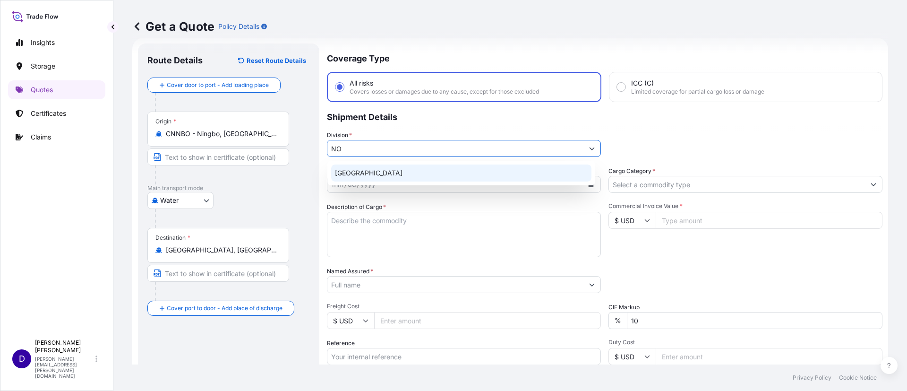
click at [345, 168] on div "[GEOGRAPHIC_DATA]" at bounding box center [461, 172] width 260 height 17
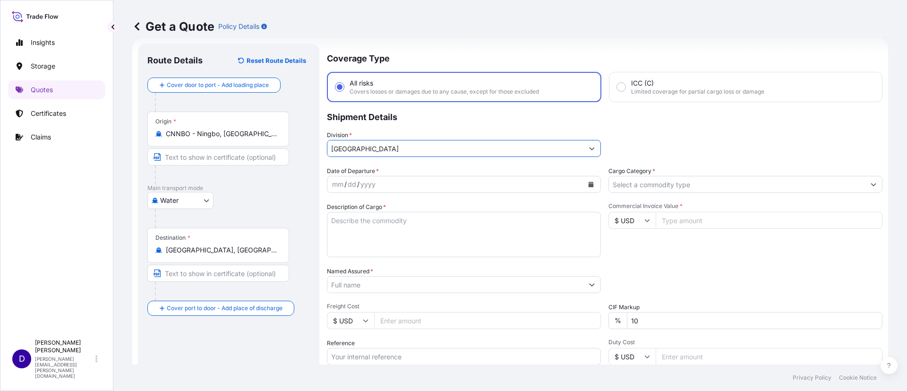
type input "[GEOGRAPHIC_DATA]"
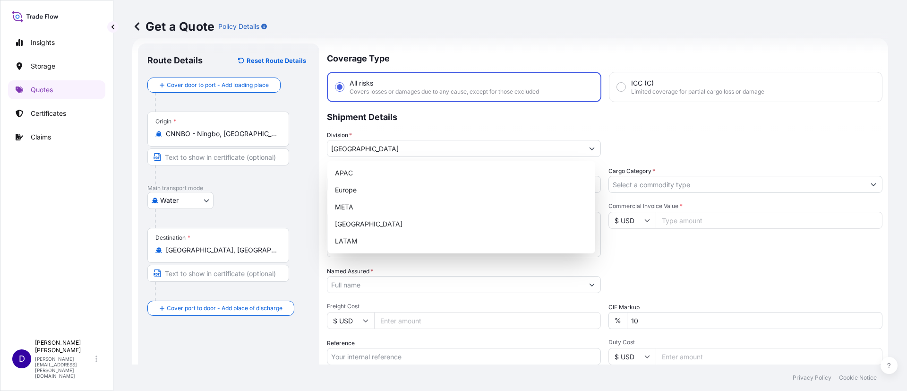
click at [631, 125] on p "Shipment Details" at bounding box center [605, 116] width 556 height 28
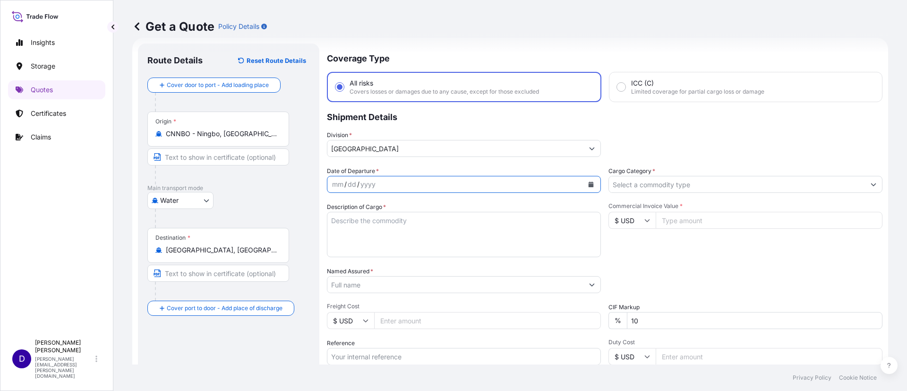
click at [584, 182] on button "Calendar" at bounding box center [591, 184] width 15 height 15
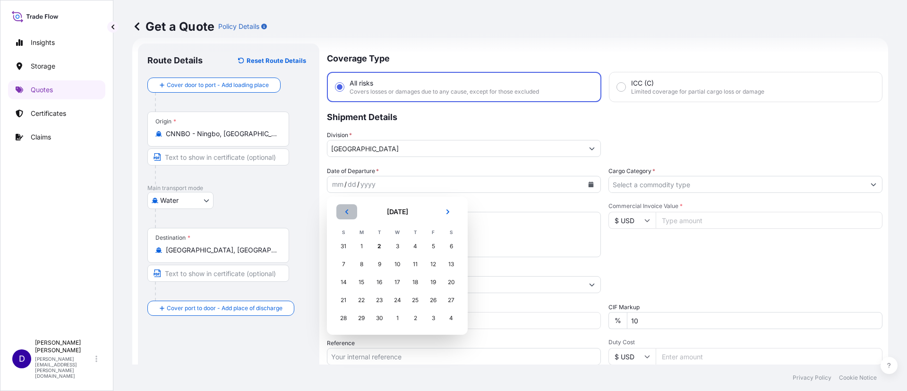
click at [346, 209] on icon "Previous" at bounding box center [347, 212] width 6 height 6
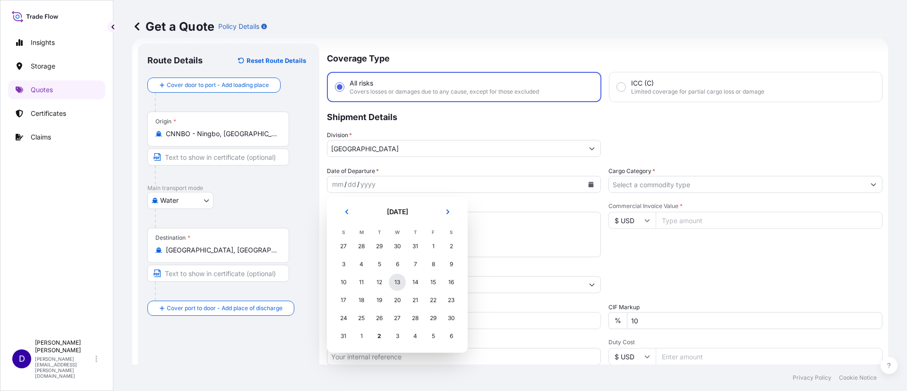
click at [395, 286] on div "13" at bounding box center [397, 282] width 17 height 17
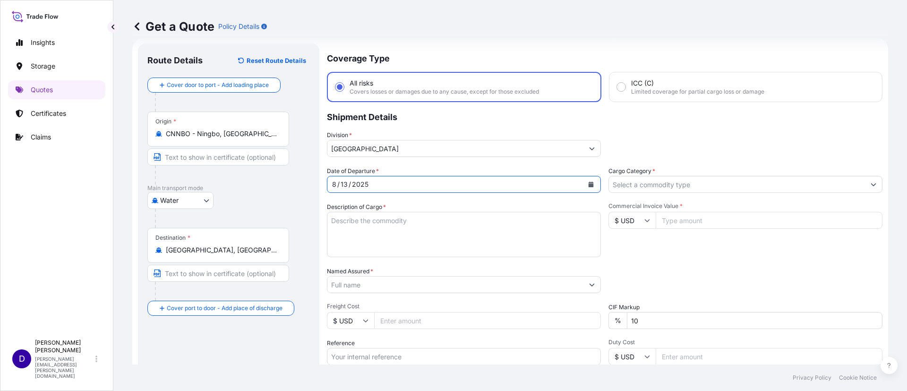
click at [609, 183] on input "Cargo Category *" at bounding box center [737, 184] width 256 height 17
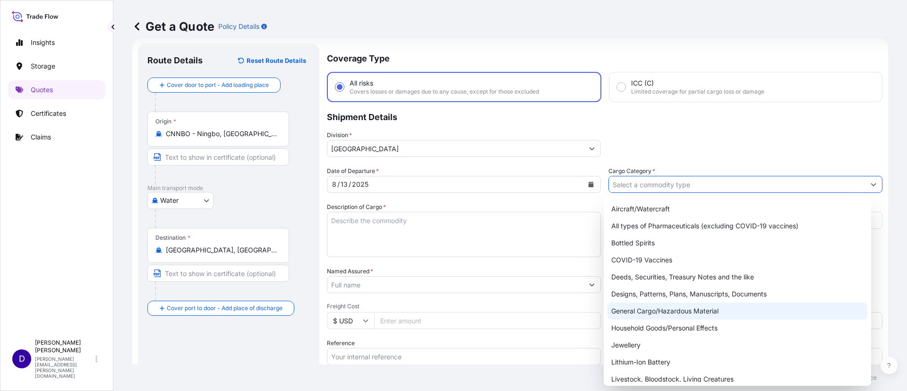
click at [657, 303] on div "General Cargo/Hazardous Material" at bounding box center [738, 310] width 260 height 17
type input "General Cargo/Hazardous Material"
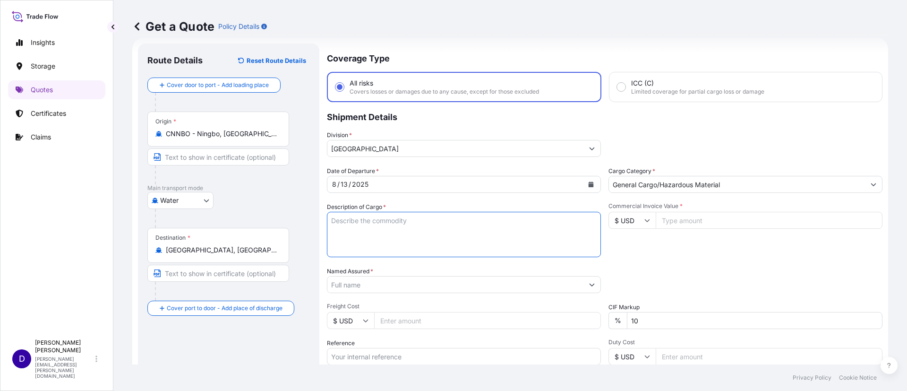
click at [489, 235] on textarea "Description of Cargo *" at bounding box center [464, 234] width 274 height 45
type textarea "SPARE PARTS FOR OIL DRILLING MACHINE"
type input "160970"
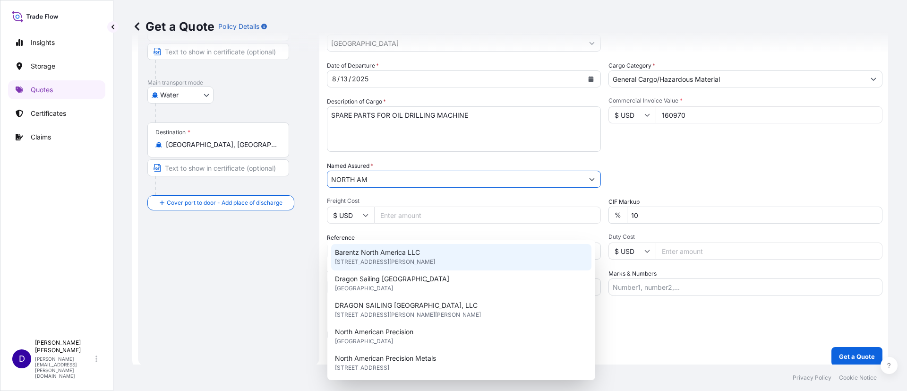
scroll to position [128, 0]
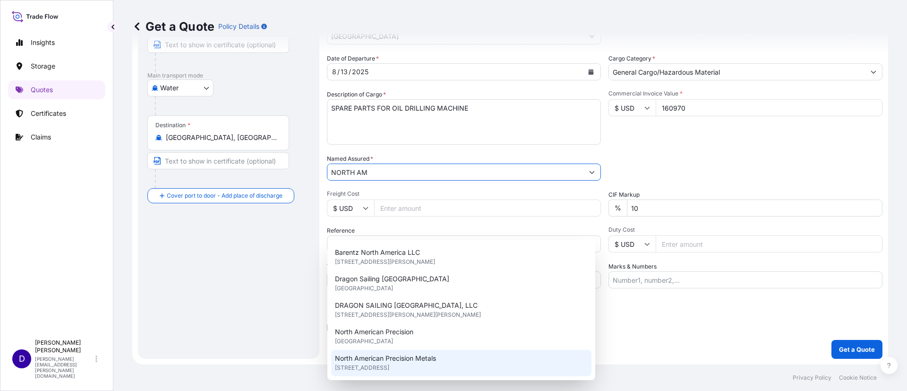
click at [357, 363] on span "[STREET_ADDRESS]" at bounding box center [362, 367] width 54 height 9
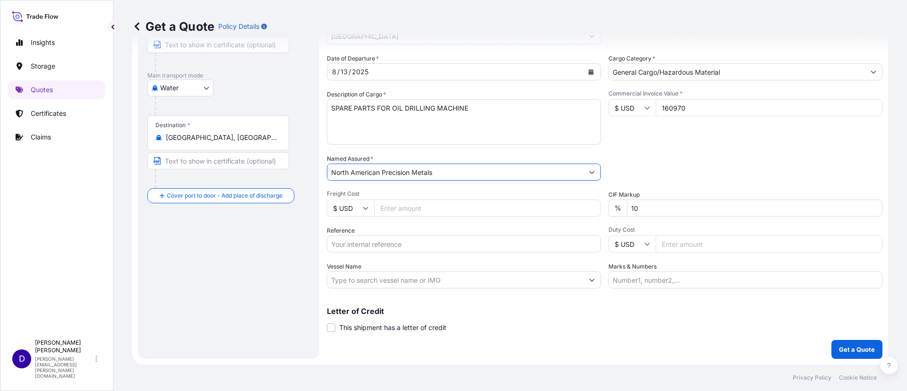
type input "North American Precision Metals"
click at [446, 204] on input "Freight Cost" at bounding box center [487, 207] width 227 height 17
type input "14350"
click at [395, 242] on input "Reference" at bounding box center [464, 243] width 274 height 17
paste input "S25I157795"
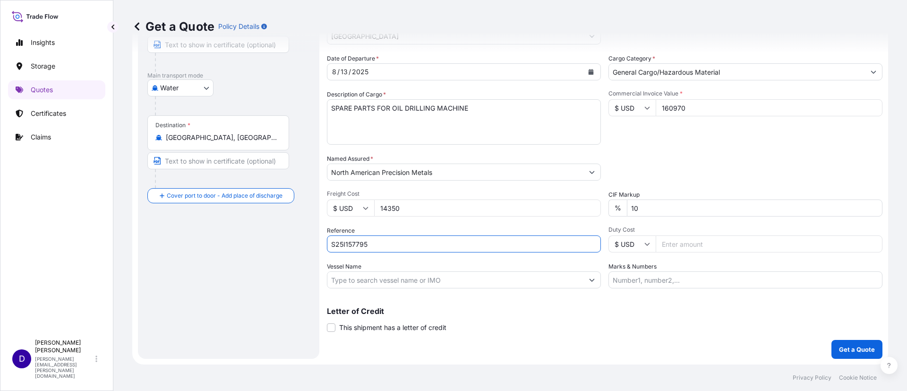
type input "S25I157795"
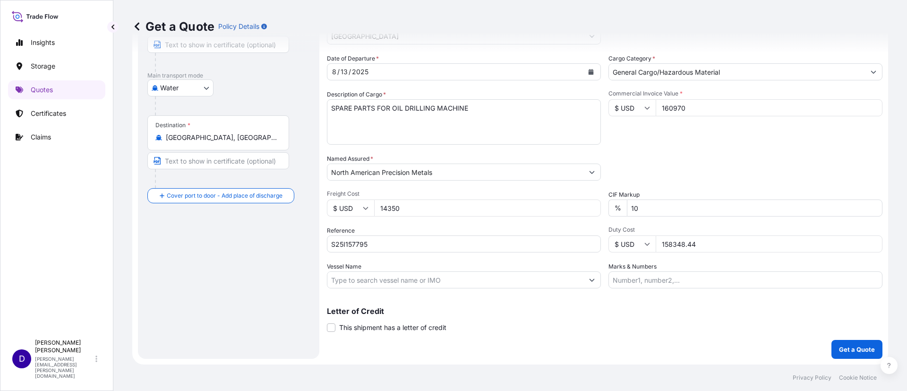
type input "158348.44"
click at [858, 342] on button "Get a Quote" at bounding box center [857, 349] width 51 height 19
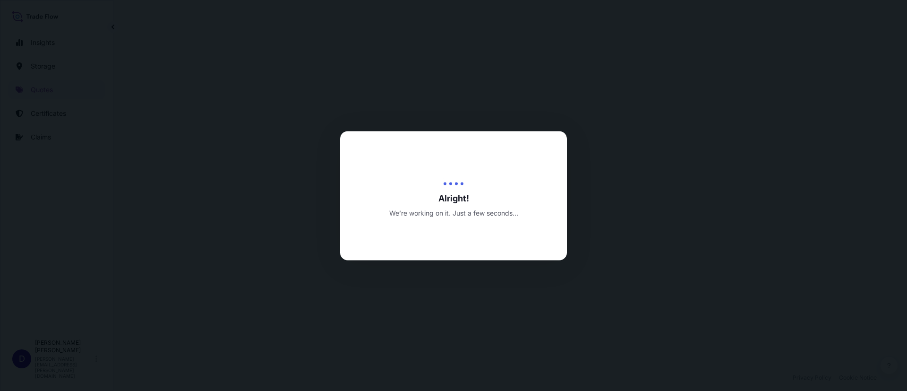
select select "Water"
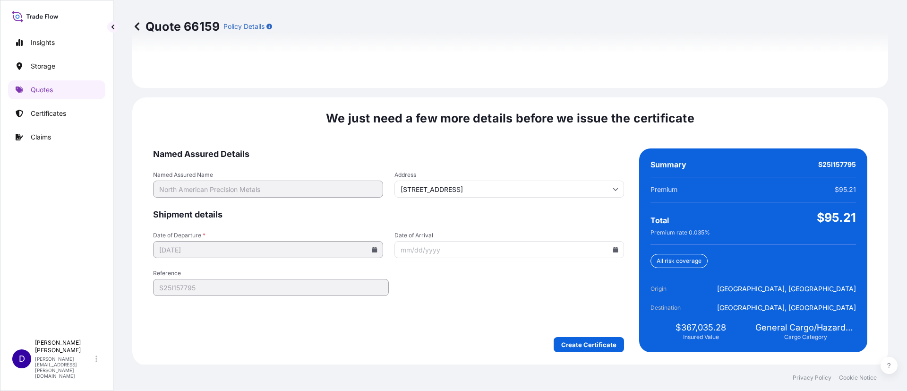
scroll to position [1400, 0]
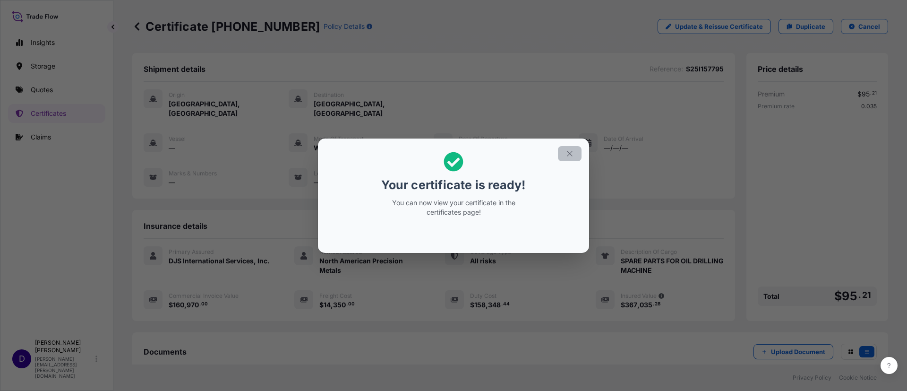
click at [568, 149] on icon "button" at bounding box center [570, 153] width 9 height 9
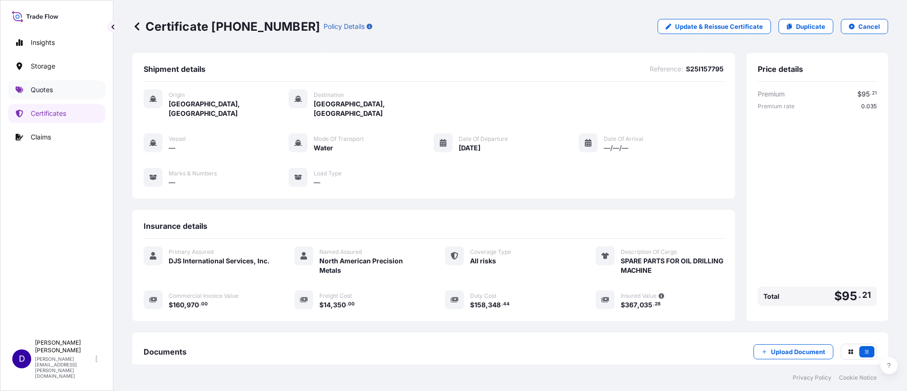
click at [58, 86] on link "Quotes" at bounding box center [56, 89] width 97 height 19
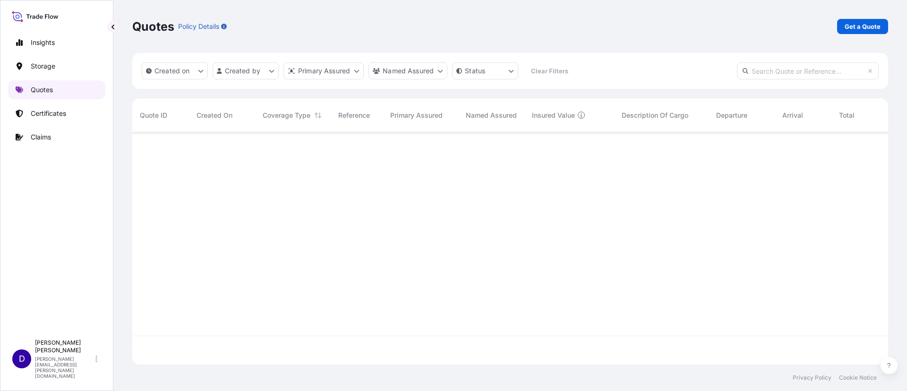
scroll to position [226, 745]
click at [864, 32] on link "Get a Quote" at bounding box center [862, 26] width 51 height 15
select select "Water"
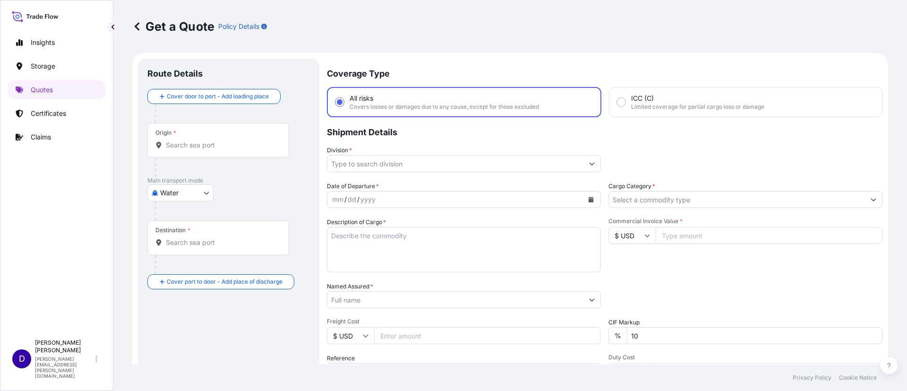
scroll to position [15, 0]
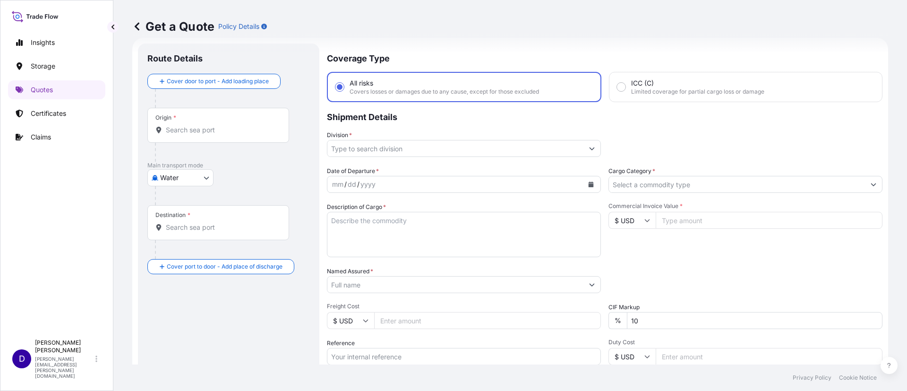
click at [864, 32] on div "Get a Quote Policy Details" at bounding box center [510, 26] width 756 height 15
click at [195, 143] on div at bounding box center [222, 152] width 134 height 19
click at [192, 137] on div "Origin *" at bounding box center [218, 125] width 142 height 35
click at [192, 135] on input "Origin *" at bounding box center [222, 129] width 112 height 9
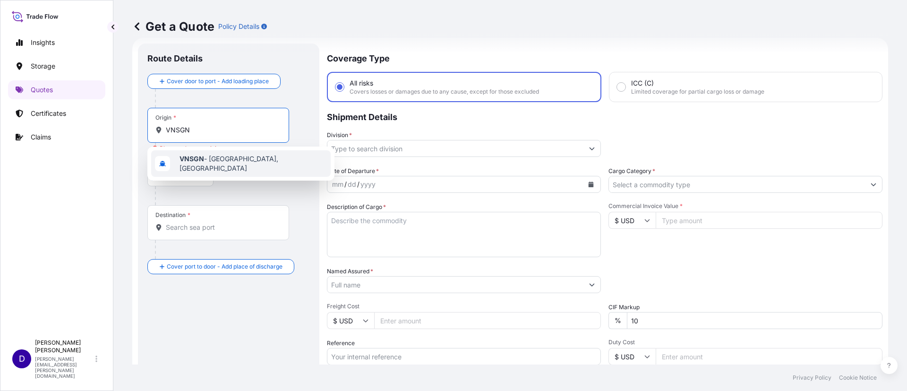
click at [222, 161] on span "VNSGN - [GEOGRAPHIC_DATA], [GEOGRAPHIC_DATA]" at bounding box center [253, 163] width 147 height 19
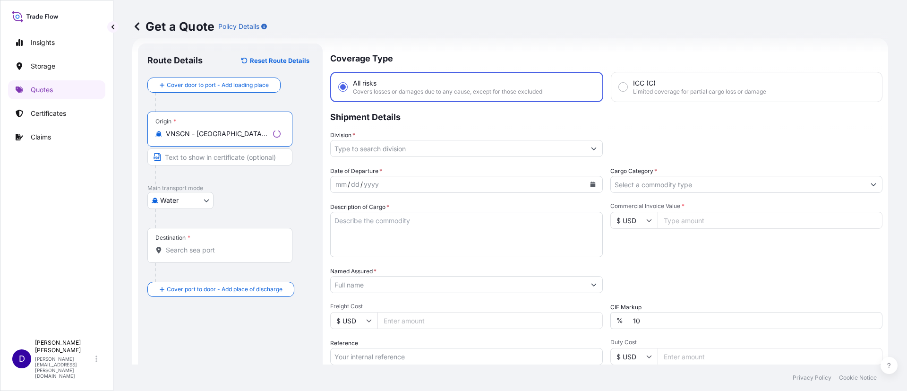
type input "VNSGN - [GEOGRAPHIC_DATA], [GEOGRAPHIC_DATA]"
click at [185, 249] on input "Destination *" at bounding box center [223, 249] width 115 height 9
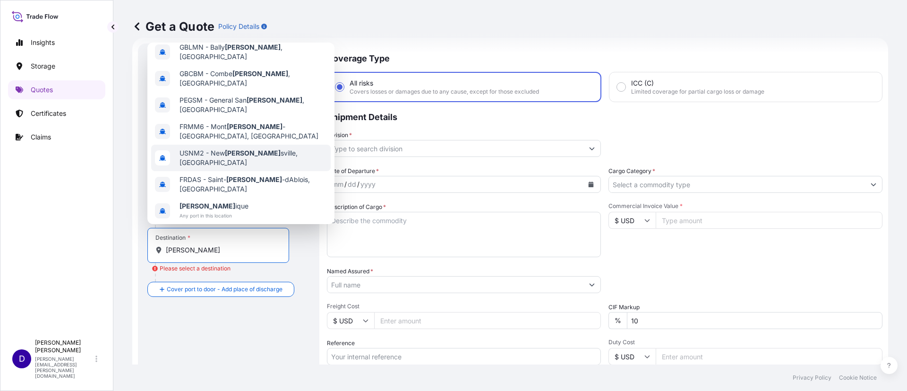
scroll to position [0, 0]
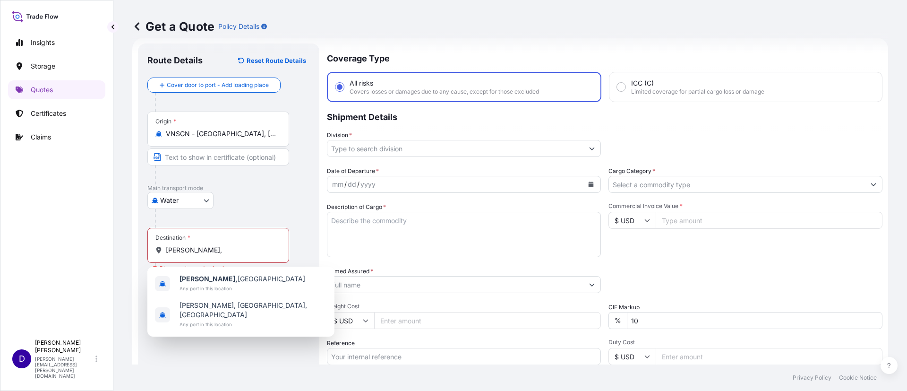
click at [26, 286] on div "Insights Storage Quotes Certificates Claims" at bounding box center [56, 180] width 97 height 310
drag, startPoint x: 210, startPoint y: 250, endPoint x: 118, endPoint y: 233, distance: 93.6
click at [118, 233] on div "Get a Quote Policy Details Route Details Reset Route Details Cover door to port…" at bounding box center [510, 182] width 794 height 364
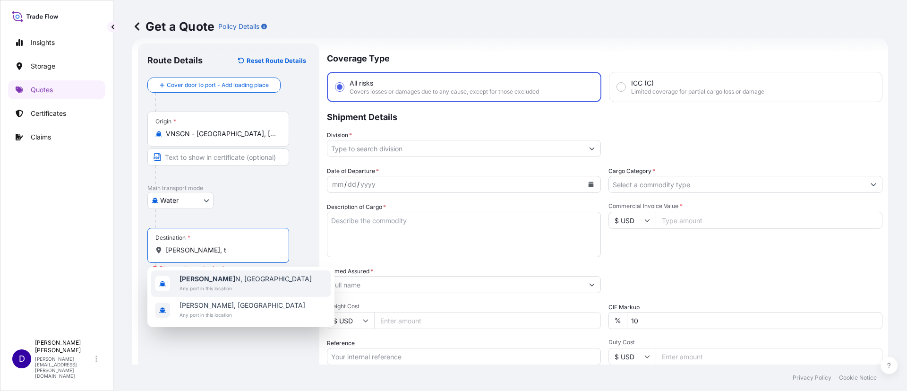
click at [218, 280] on span "[PERSON_NAME], T N, [GEOGRAPHIC_DATA]" at bounding box center [246, 278] width 132 height 9
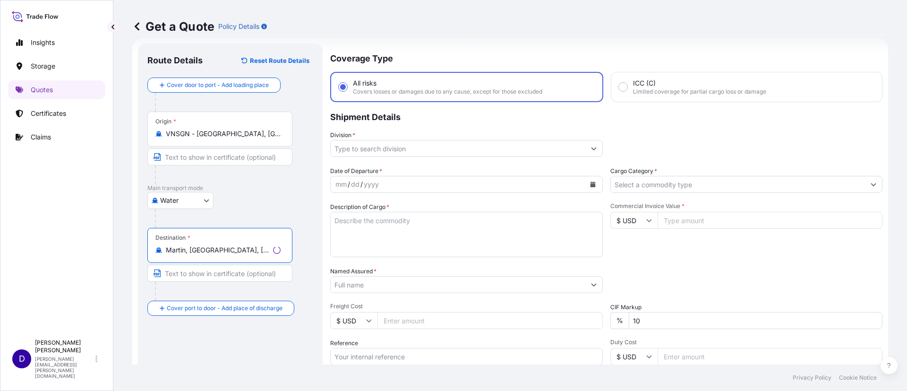
type input "Martin, [GEOGRAPHIC_DATA], [GEOGRAPHIC_DATA]"
click at [390, 155] on input "Division *" at bounding box center [458, 148] width 255 height 17
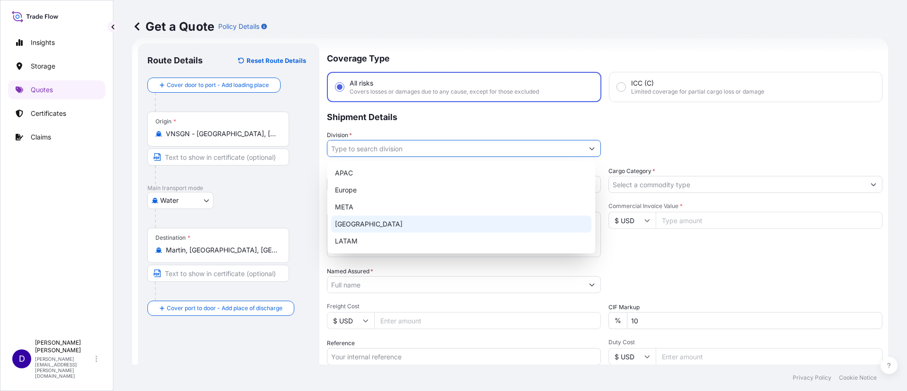
click at [366, 223] on div "[GEOGRAPHIC_DATA]" at bounding box center [461, 223] width 260 height 17
type input "[GEOGRAPHIC_DATA]"
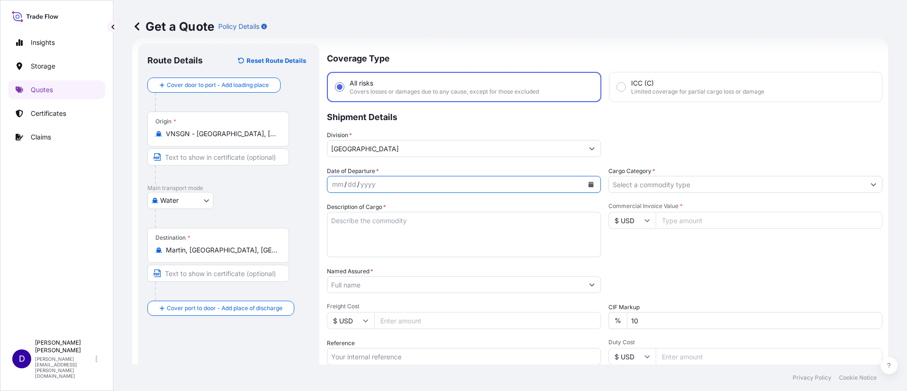
click at [585, 180] on button "Calendar" at bounding box center [591, 184] width 15 height 15
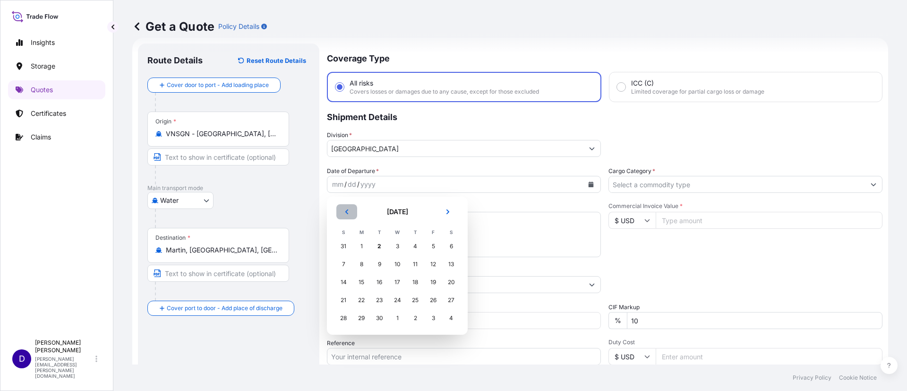
click at [345, 216] on button "Previous" at bounding box center [346, 211] width 21 height 15
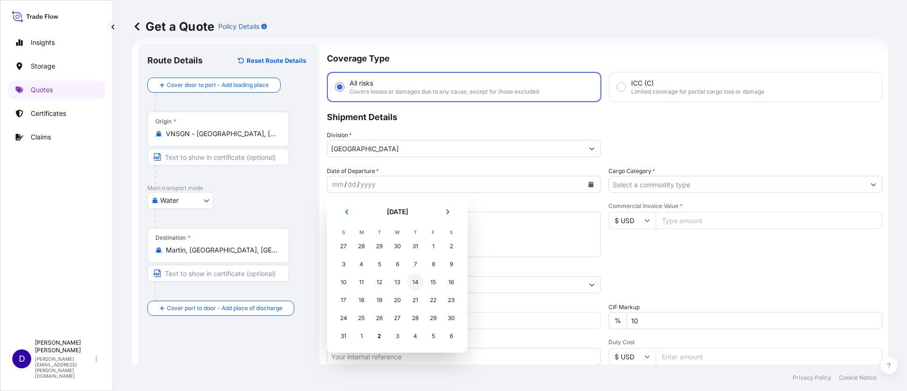
click at [416, 286] on div "14" at bounding box center [415, 282] width 17 height 17
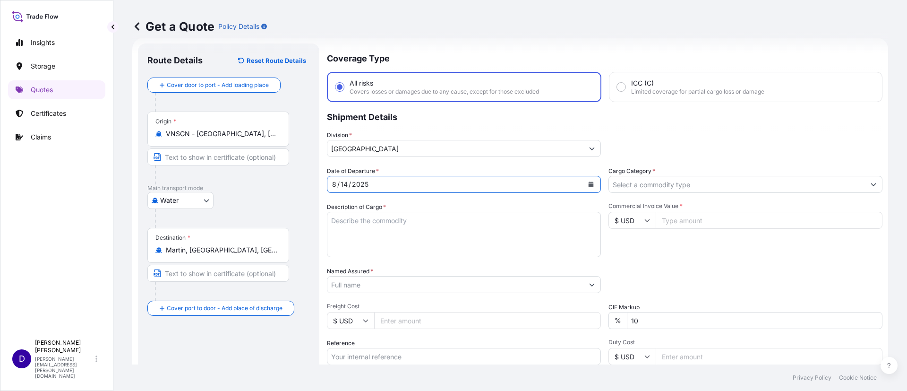
click at [617, 189] on input "Cargo Category *" at bounding box center [737, 184] width 256 height 17
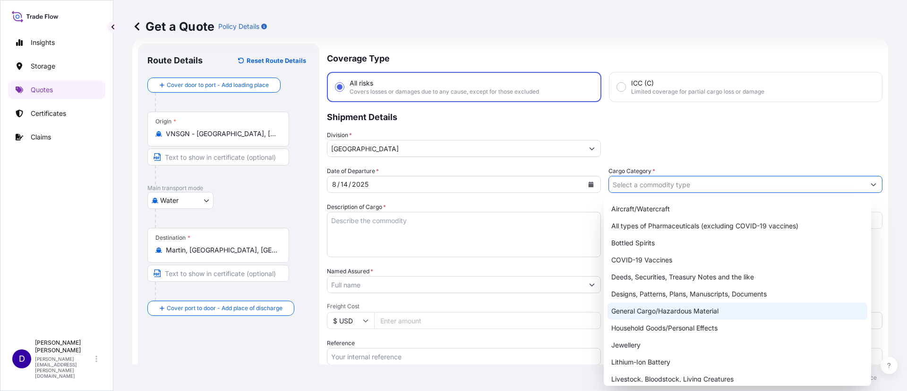
click at [656, 311] on div "General Cargo/Hazardous Material" at bounding box center [738, 310] width 260 height 17
type input "General Cargo/Hazardous Material"
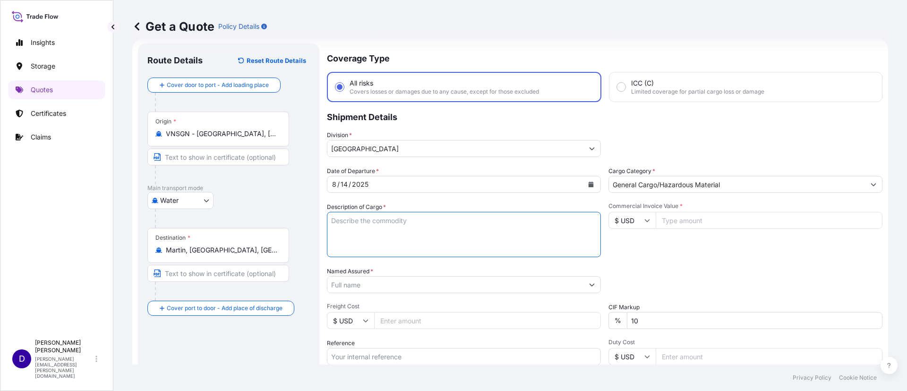
click at [473, 244] on textarea "Description of Cargo *" at bounding box center [464, 234] width 274 height 45
type textarea "BATTERY"
type input "82380"
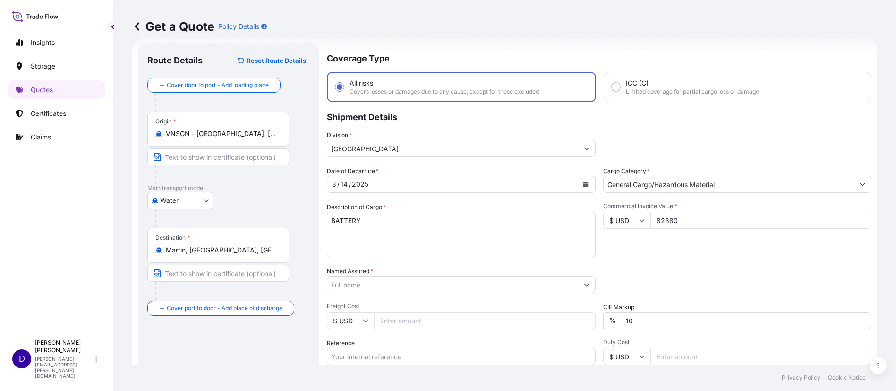
click at [359, 285] on input "Named Assured *" at bounding box center [452, 284] width 251 height 17
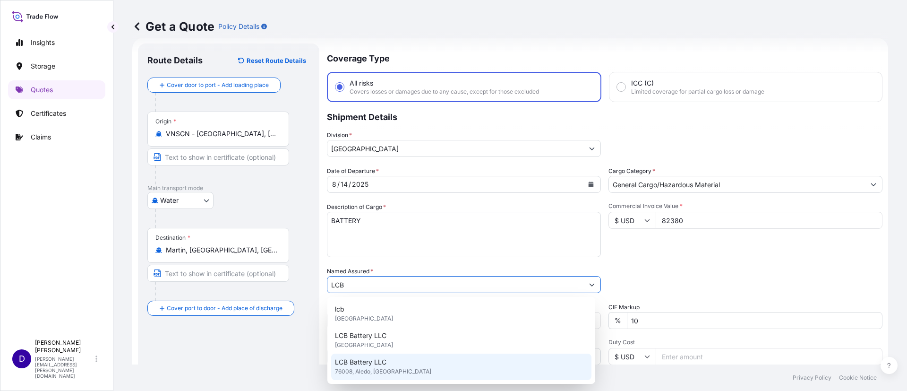
click at [354, 355] on div "LCB Battery LLC [GEOGRAPHIC_DATA], [GEOGRAPHIC_DATA]" at bounding box center [461, 366] width 260 height 26
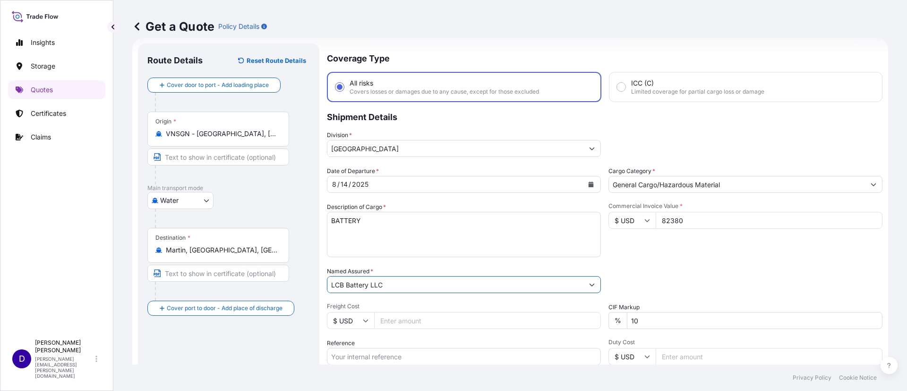
type input "LCB Battery LLC"
click at [393, 326] on input "Freight Cost" at bounding box center [487, 320] width 227 height 17
type input "6100"
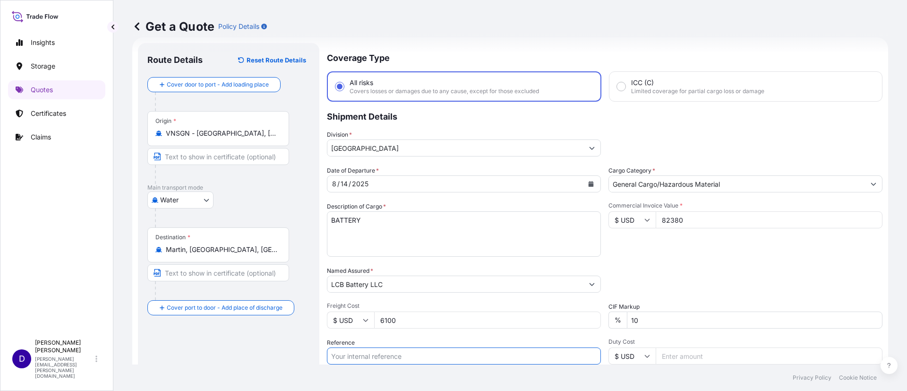
click at [464, 350] on input "Reference" at bounding box center [464, 355] width 274 height 17
paste input "S25I157869"
type input "S25I157869"
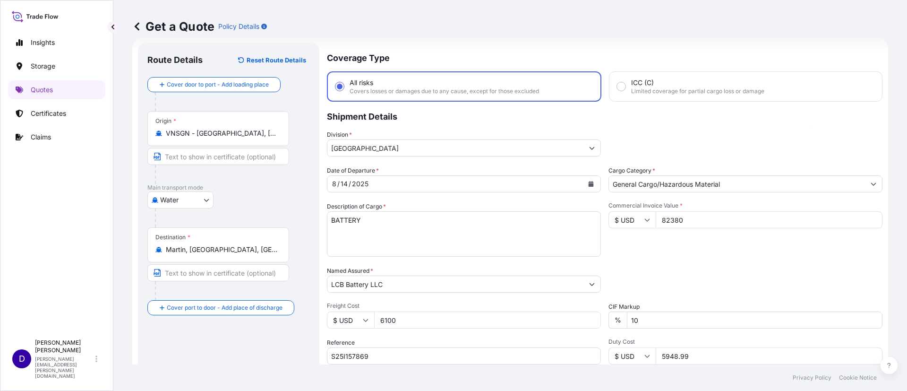
type input "5948.99"
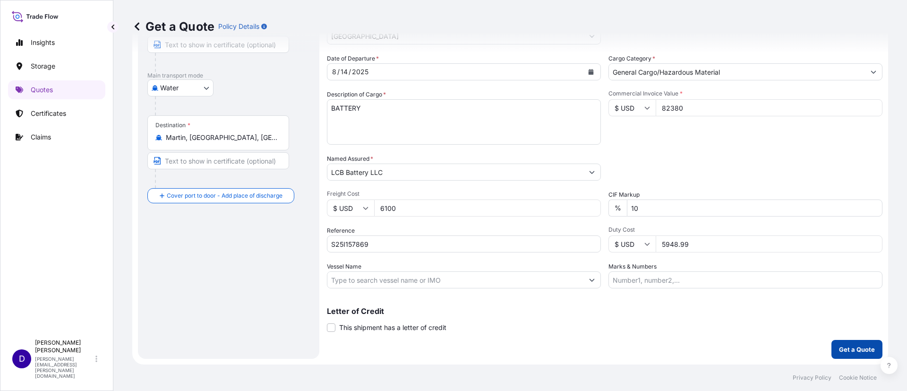
click at [859, 351] on p "Get a Quote" at bounding box center [857, 348] width 36 height 9
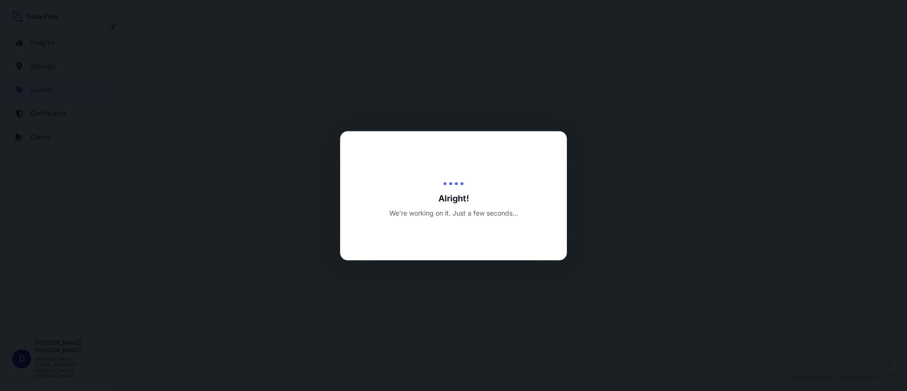
select select "Water"
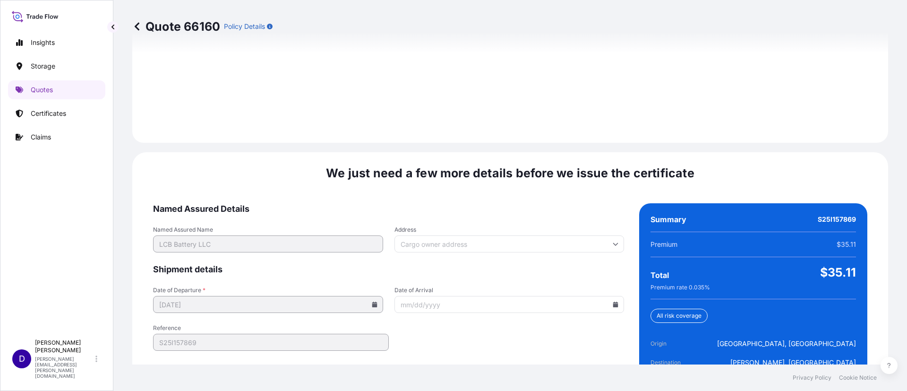
scroll to position [1400, 0]
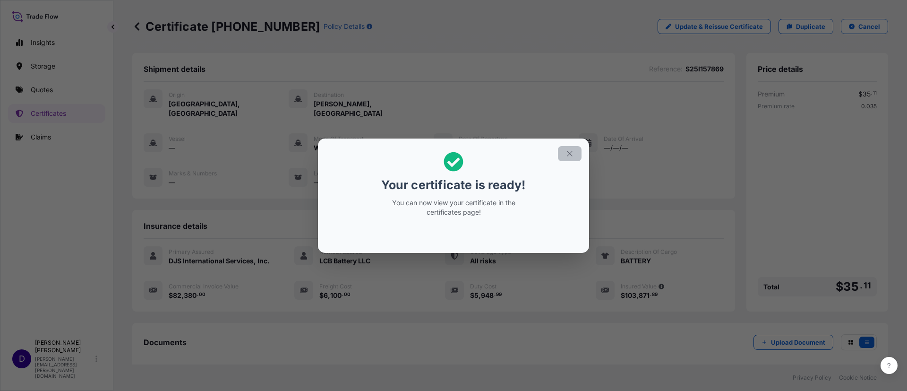
click at [566, 159] on button "button" at bounding box center [570, 153] width 24 height 15
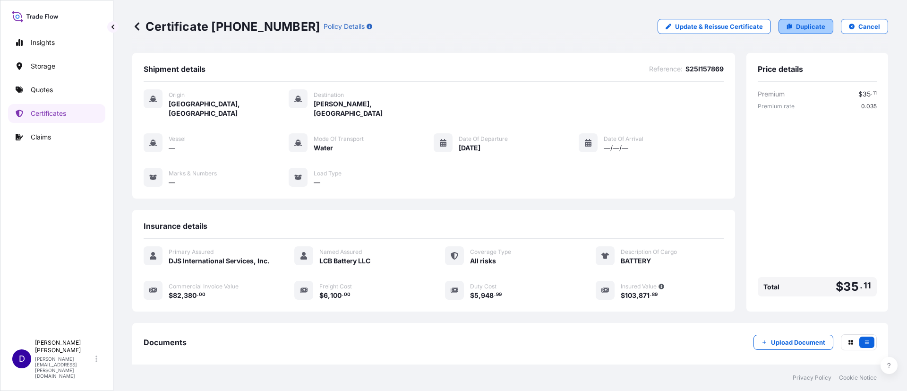
click at [796, 28] on p "Duplicate" at bounding box center [810, 26] width 29 height 9
select select "Water"
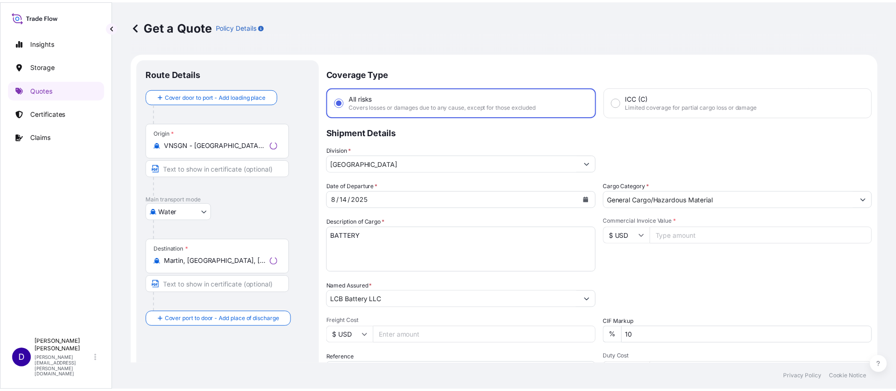
scroll to position [15, 0]
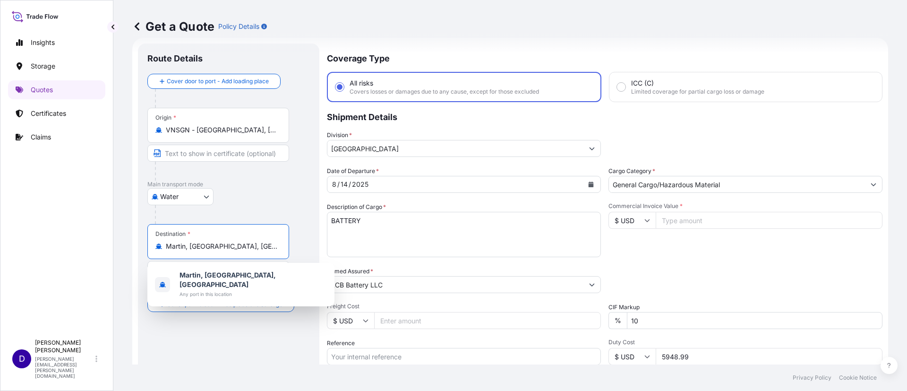
drag, startPoint x: 231, startPoint y: 249, endPoint x: 89, endPoint y: 246, distance: 141.3
click at [89, 246] on div "Insights Storage Quotes Certificates Claims D [PERSON_NAME] [PERSON_NAME][EMAIL…" at bounding box center [453, 195] width 907 height 391
type input "Martin, [GEOGRAPHIC_DATA], [GEOGRAPHIC_DATA]"
drag, startPoint x: 267, startPoint y: 242, endPoint x: 101, endPoint y: 245, distance: 166.3
click at [101, 245] on div "Insights Storage Quotes Certificates Claims D [PERSON_NAME] [PERSON_NAME][EMAIL…" at bounding box center [453, 195] width 907 height 391
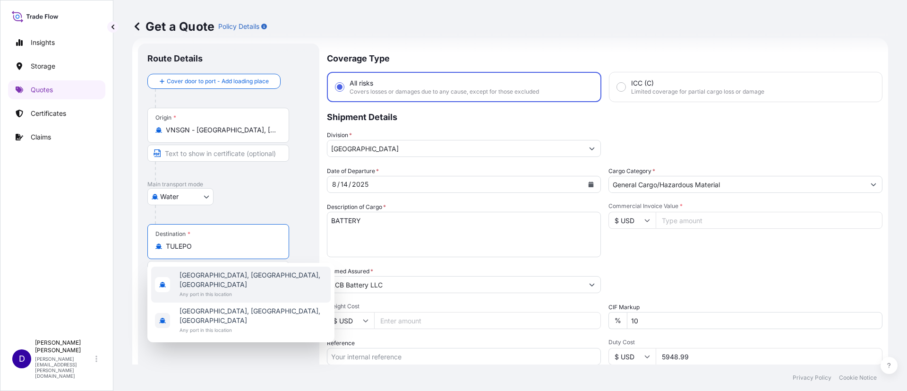
click at [165, 277] on div "Suggestions" at bounding box center [162, 284] width 15 height 15
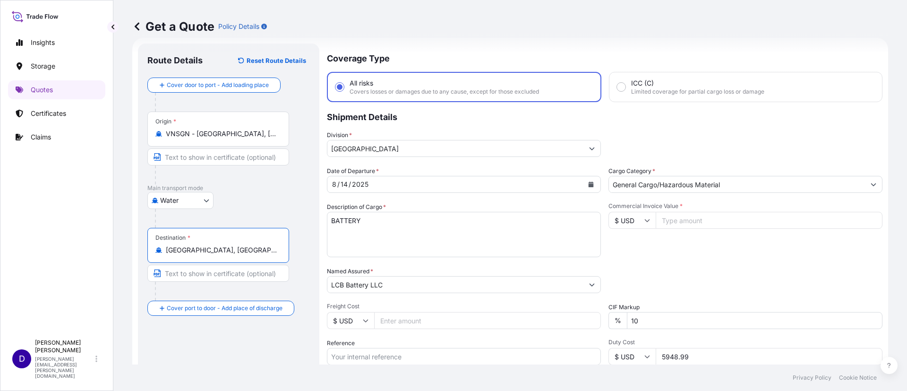
type input "[GEOGRAPHIC_DATA], [GEOGRAPHIC_DATA], [GEOGRAPHIC_DATA]"
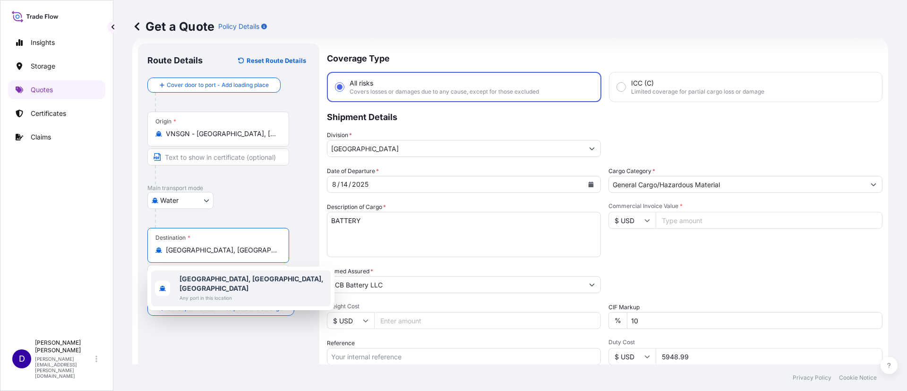
click at [227, 293] on span "Any port in this location" at bounding box center [253, 297] width 147 height 9
click at [755, 225] on input "Commercial Invoice Value *" at bounding box center [769, 220] width 227 height 17
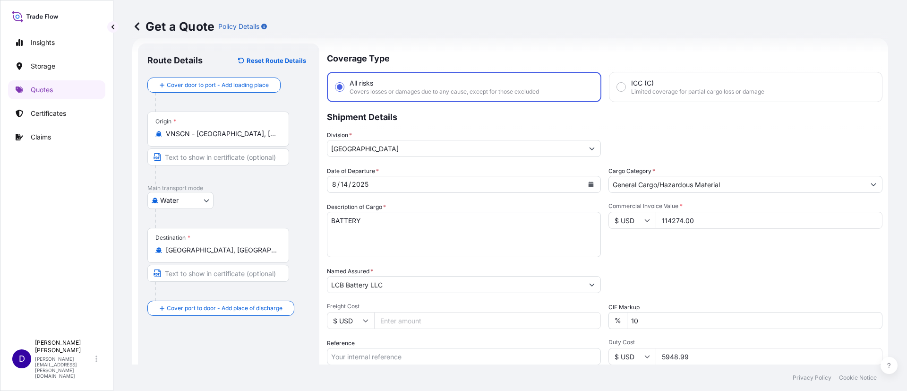
type input "114274.00"
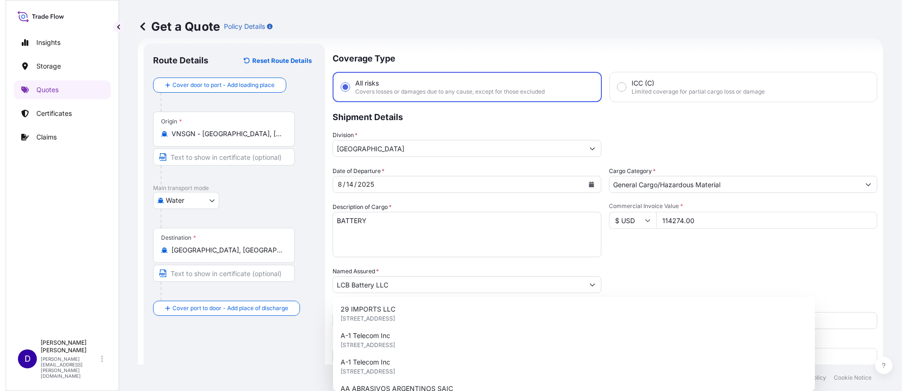
scroll to position [5, 0]
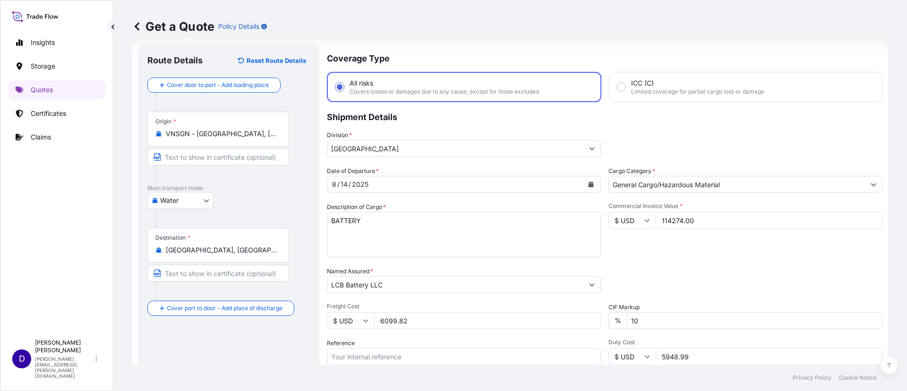
type input "6099.82"
paste input "S25I157799"
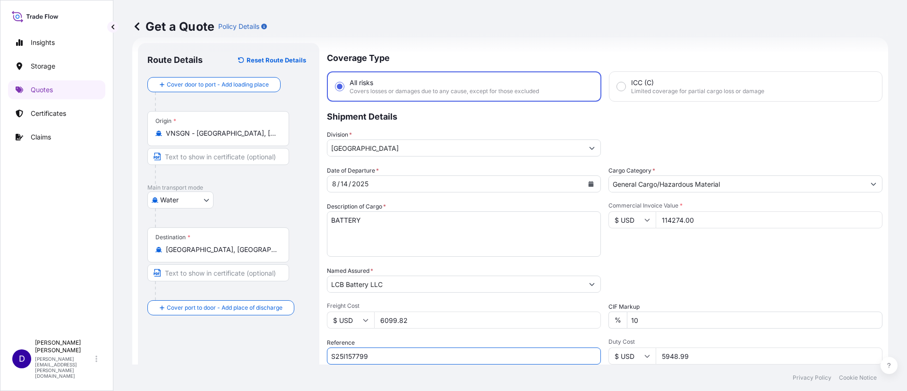
type input "S25I157799"
type input "8252.18"
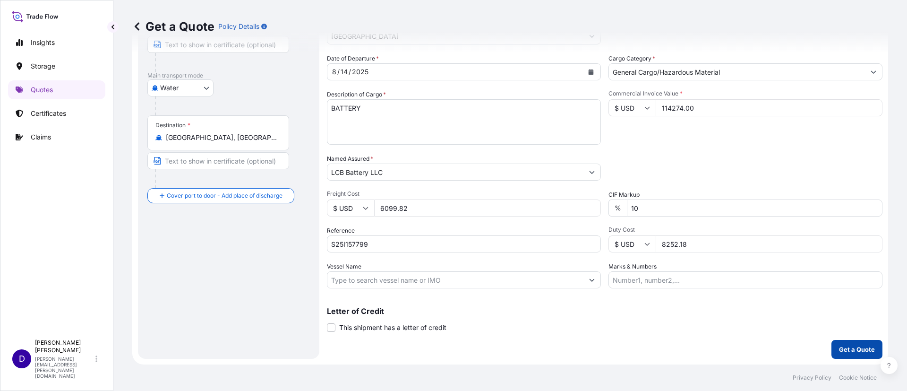
click at [839, 346] on p "Get a Quote" at bounding box center [857, 348] width 36 height 9
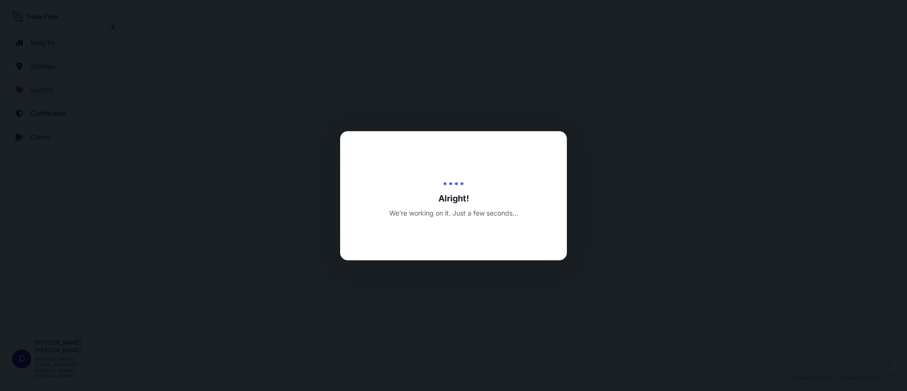
select select "Water"
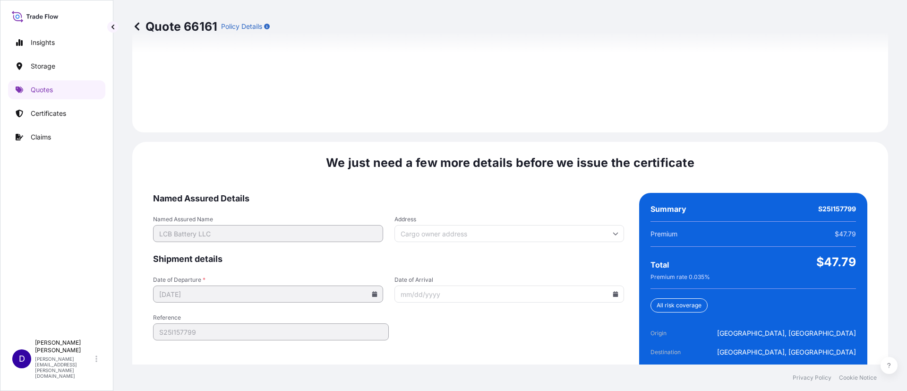
scroll to position [1400, 0]
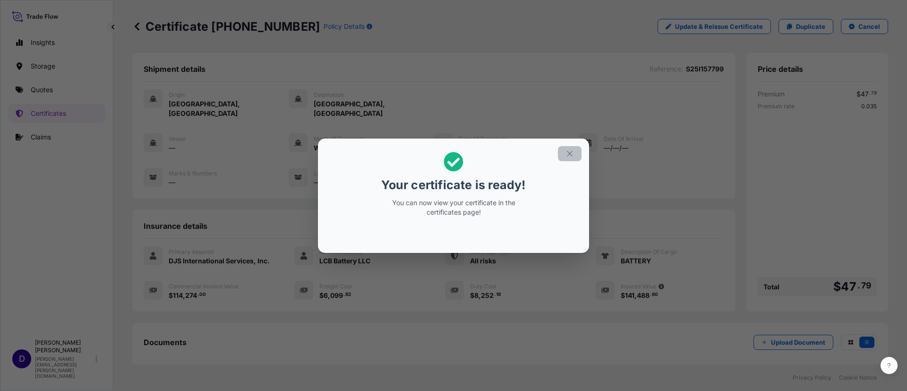
click at [565, 148] on button "button" at bounding box center [570, 153] width 24 height 15
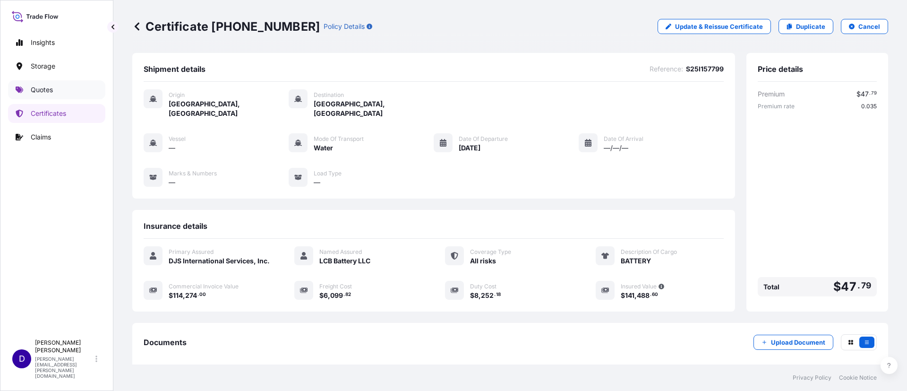
click at [49, 85] on p "Quotes" at bounding box center [42, 89] width 22 height 9
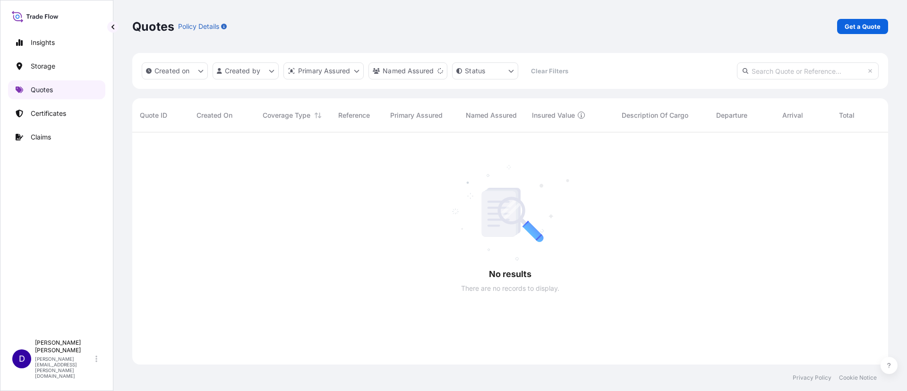
scroll to position [255, 745]
click at [849, 23] on p "Get a Quote" at bounding box center [863, 26] width 36 height 9
select select "Water"
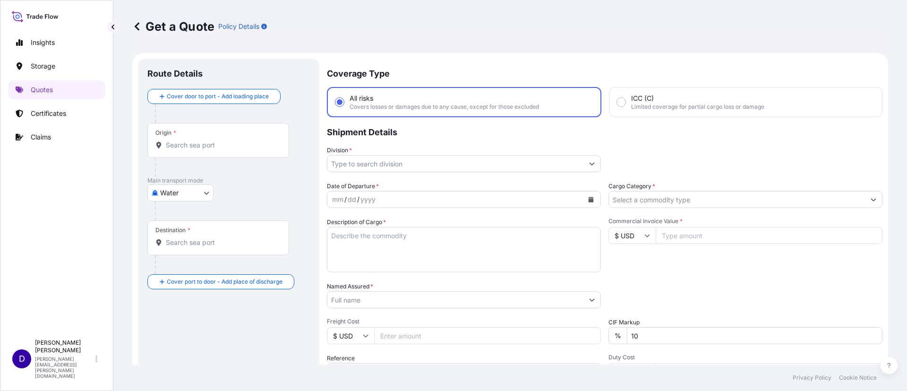
scroll to position [15, 0]
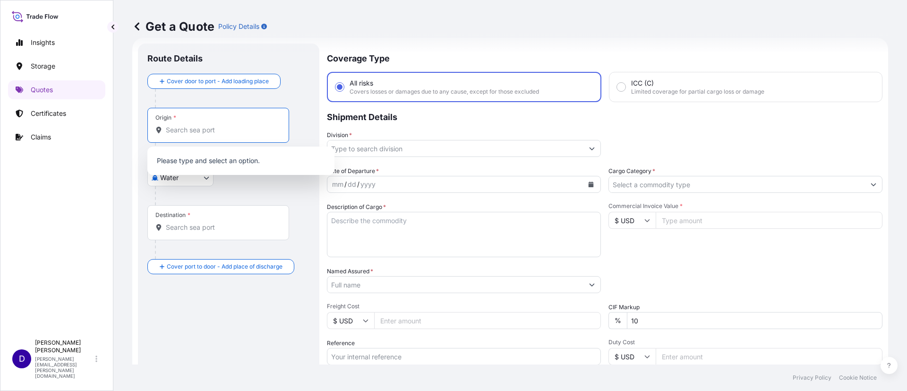
click at [239, 129] on input "Origin *" at bounding box center [222, 129] width 112 height 9
click at [207, 159] on span "TWTPE - [GEOGRAPHIC_DATA], [GEOGRAPHIC_DATA]" at bounding box center [253, 163] width 147 height 19
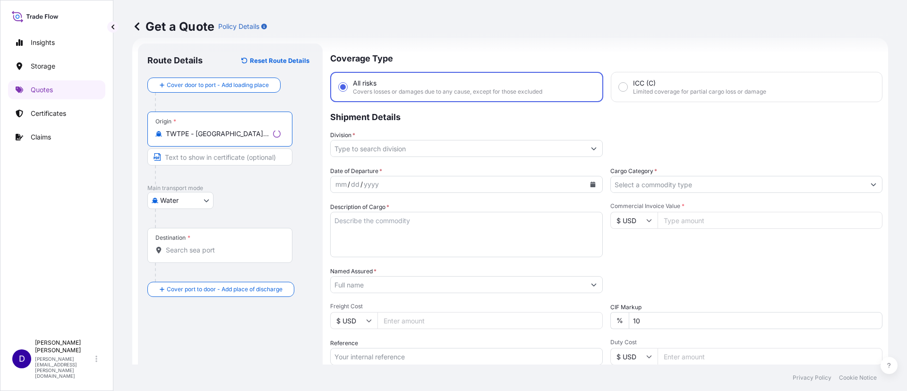
type input "TWTPE - [GEOGRAPHIC_DATA], [GEOGRAPHIC_DATA]"
click at [200, 250] on input "Destination *" at bounding box center [223, 249] width 115 height 9
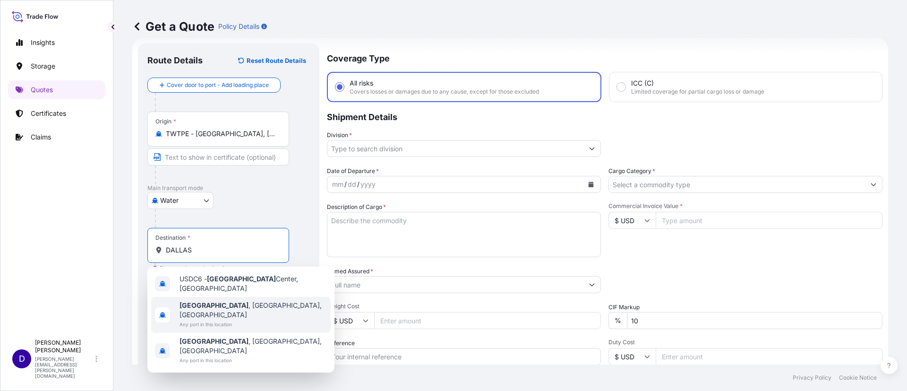
click at [220, 303] on span "[GEOGRAPHIC_DATA] , [GEOGRAPHIC_DATA], [GEOGRAPHIC_DATA]" at bounding box center [253, 309] width 147 height 19
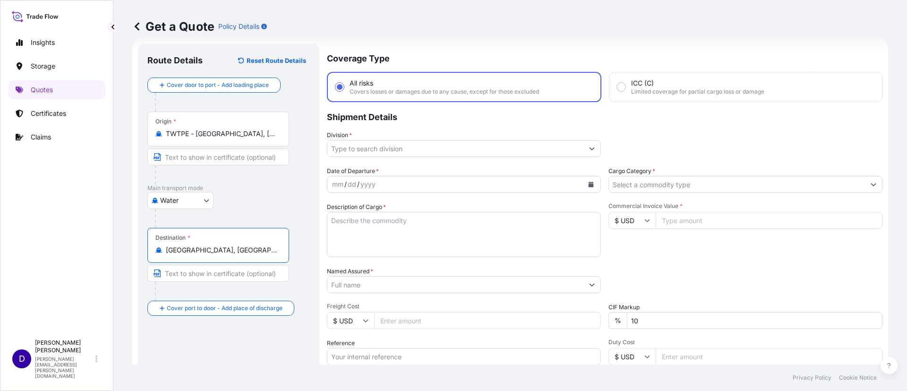
type input "[GEOGRAPHIC_DATA], [GEOGRAPHIC_DATA], [GEOGRAPHIC_DATA]"
click at [584, 145] on button "Show suggestions" at bounding box center [592, 148] width 17 height 17
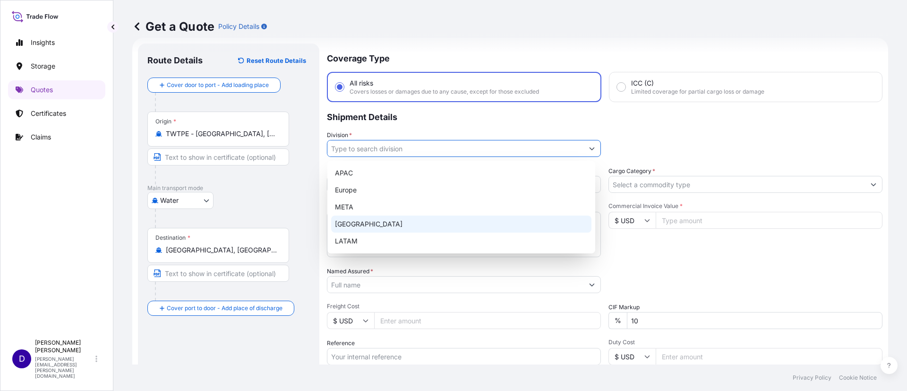
click at [381, 219] on div "[GEOGRAPHIC_DATA]" at bounding box center [461, 223] width 260 height 17
type input "[GEOGRAPHIC_DATA]"
click at [383, 225] on div "[GEOGRAPHIC_DATA]" at bounding box center [461, 223] width 260 height 17
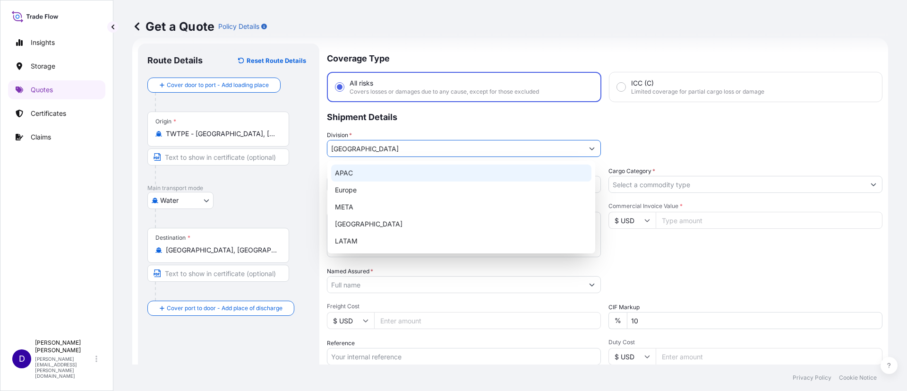
click at [658, 113] on p "Shipment Details" at bounding box center [605, 116] width 556 height 28
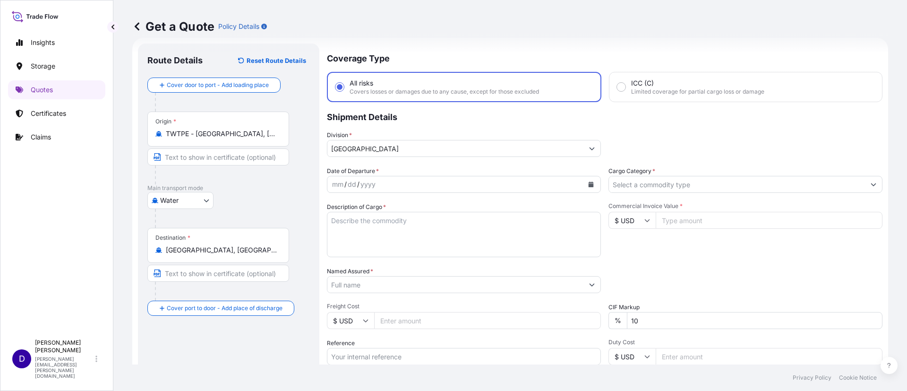
click at [589, 183] on icon "Calendar" at bounding box center [591, 184] width 5 height 6
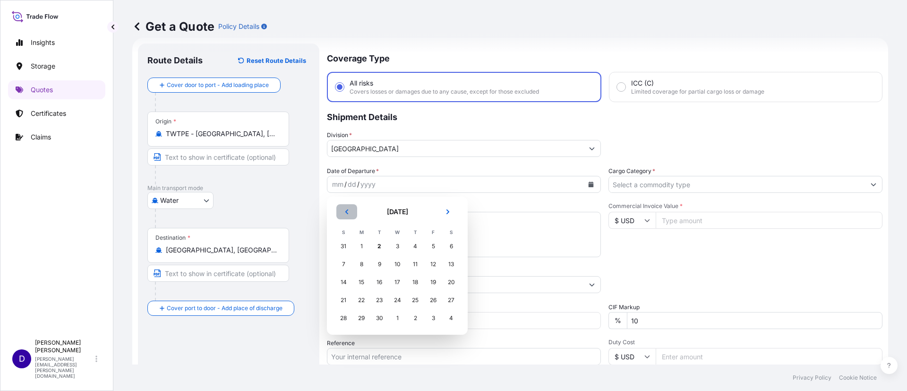
click at [342, 209] on button "Previous" at bounding box center [346, 211] width 21 height 15
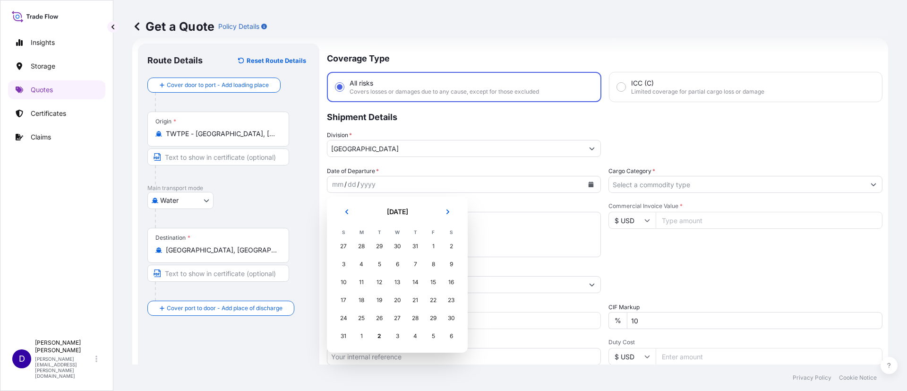
click at [443, 286] on td "16" at bounding box center [451, 282] width 18 height 18
click at [447, 282] on div "16" at bounding box center [451, 282] width 17 height 17
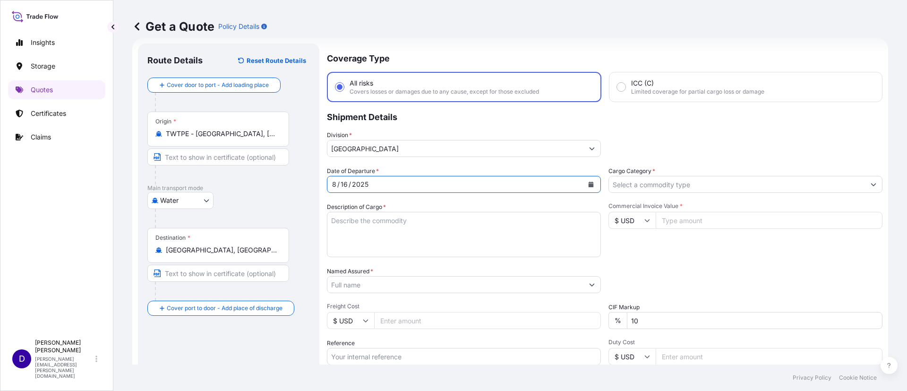
click at [617, 189] on input "Cargo Category *" at bounding box center [737, 184] width 256 height 17
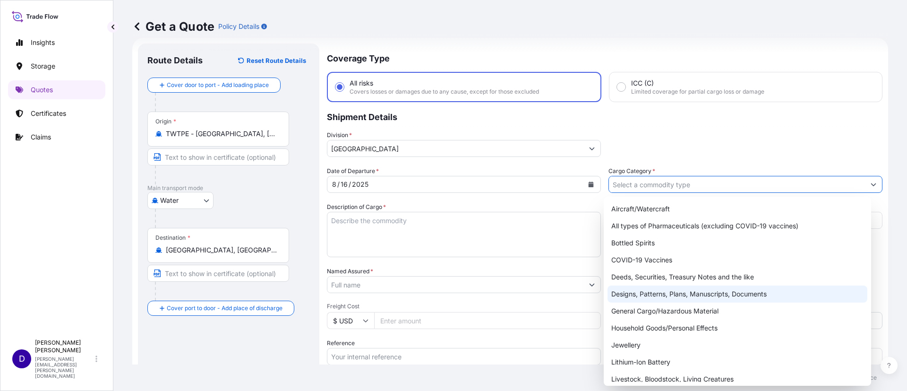
click at [679, 301] on div "Designs, Patterns, Plans, Manuscripts, Documents" at bounding box center [738, 293] width 260 height 17
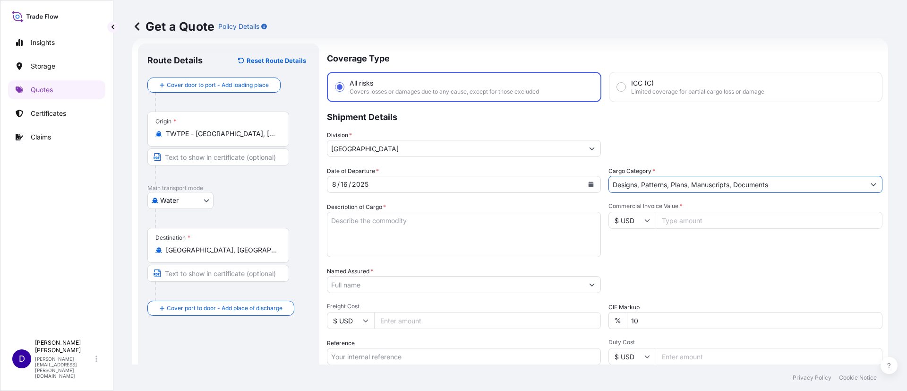
click at [785, 187] on input "Designs, Patterns, Plans, Manuscripts, Documents" at bounding box center [737, 184] width 256 height 17
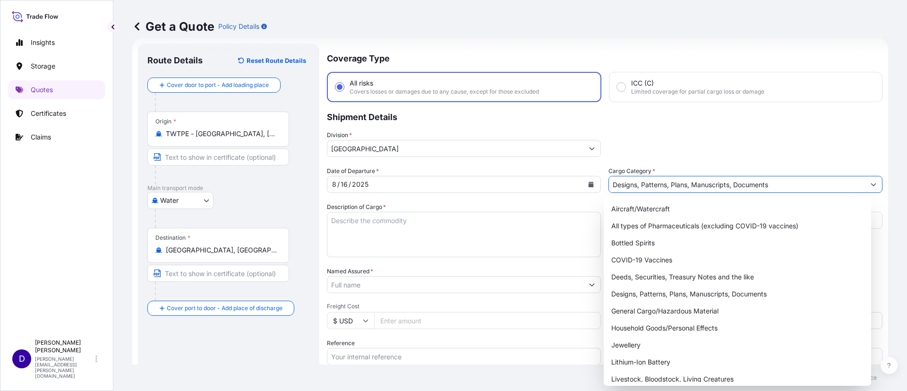
click at [865, 187] on button "Show suggestions" at bounding box center [873, 184] width 17 height 17
click at [663, 311] on div "General Cargo/Hazardous Material" at bounding box center [738, 310] width 260 height 17
type input "General Cargo/Hazardous Material"
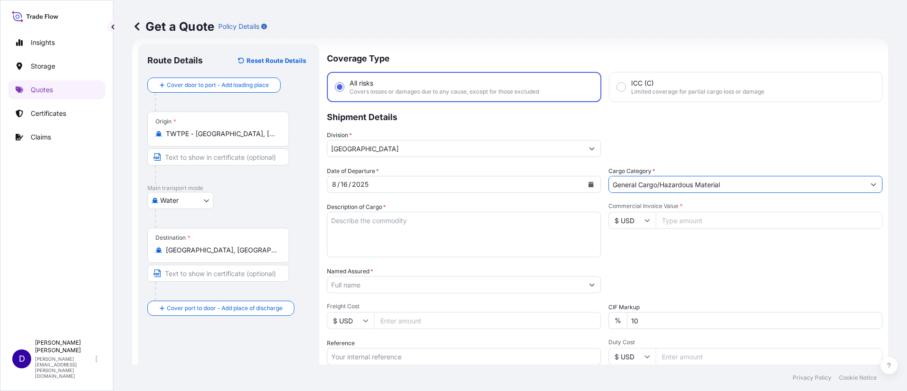
click at [427, 223] on textarea "Description of Cargo *" at bounding box center [464, 234] width 274 height 45
type textarea "SCREWS"
type input "20284"
